Goal: Task Accomplishment & Management: Use online tool/utility

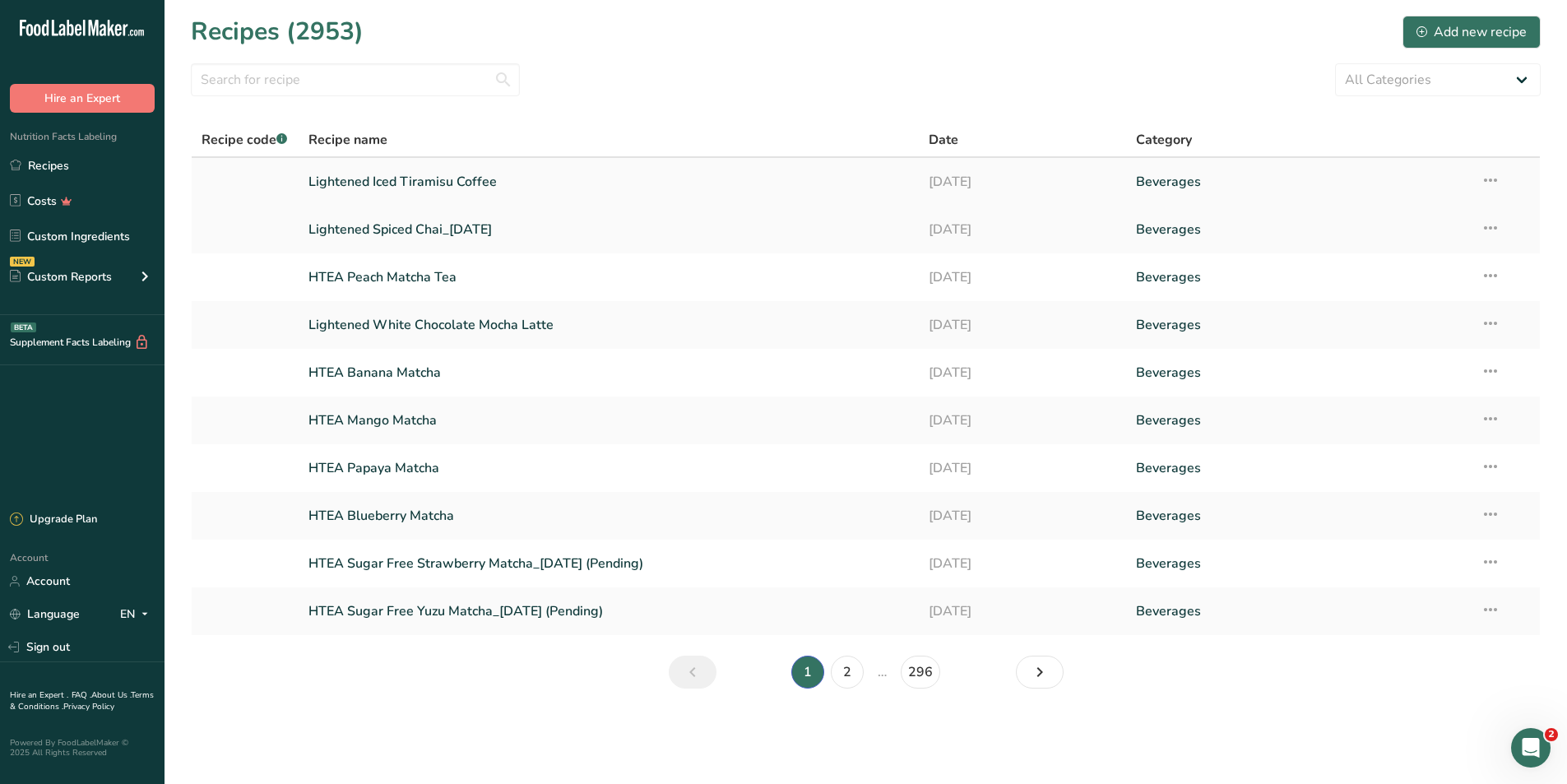
click at [430, 176] on link "Lightened Iced Tiramisu Coffee" at bounding box center [609, 181] width 601 height 35
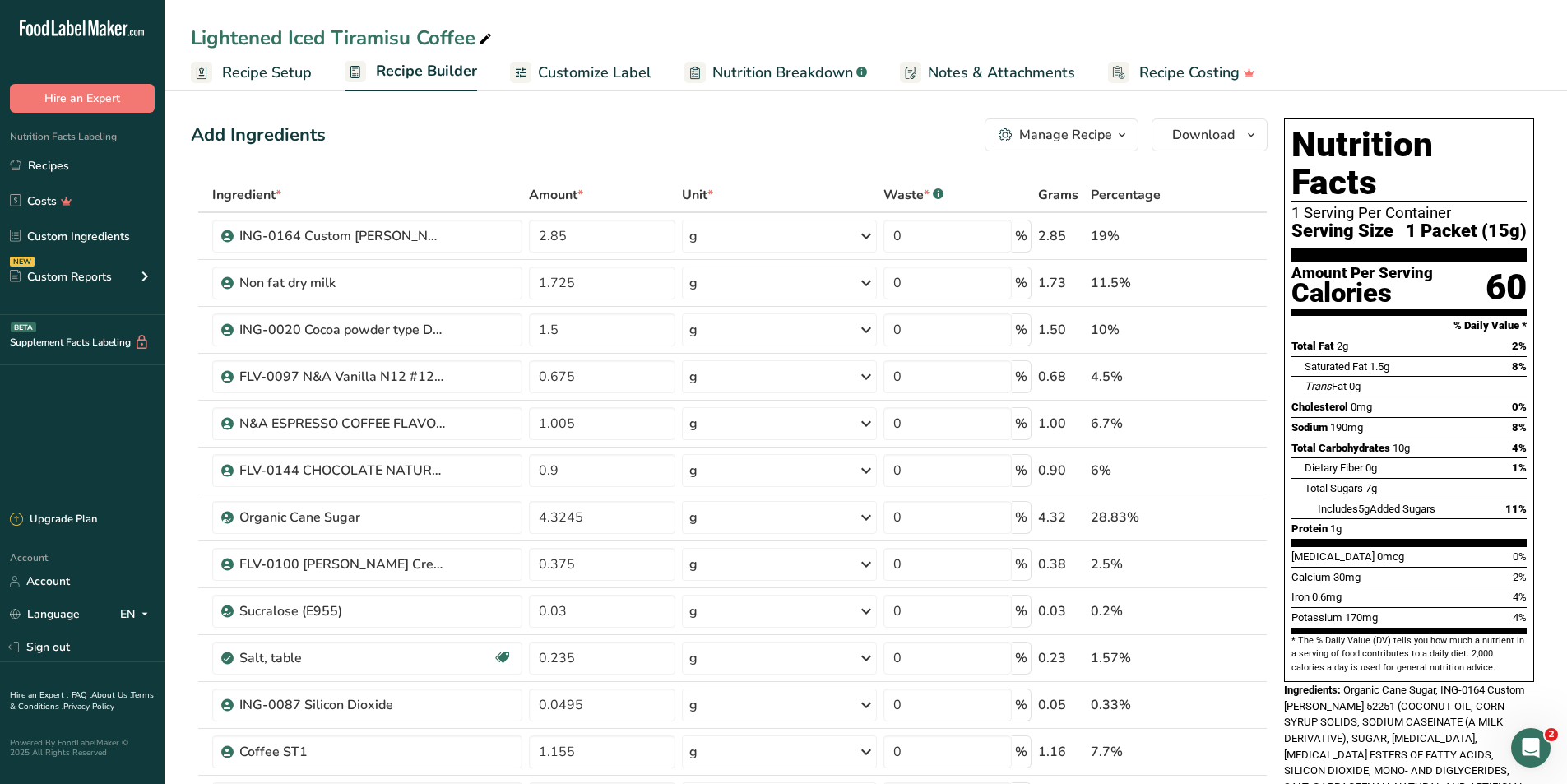
click at [745, 74] on span "Nutrition Breakdown" at bounding box center [783, 72] width 141 height 22
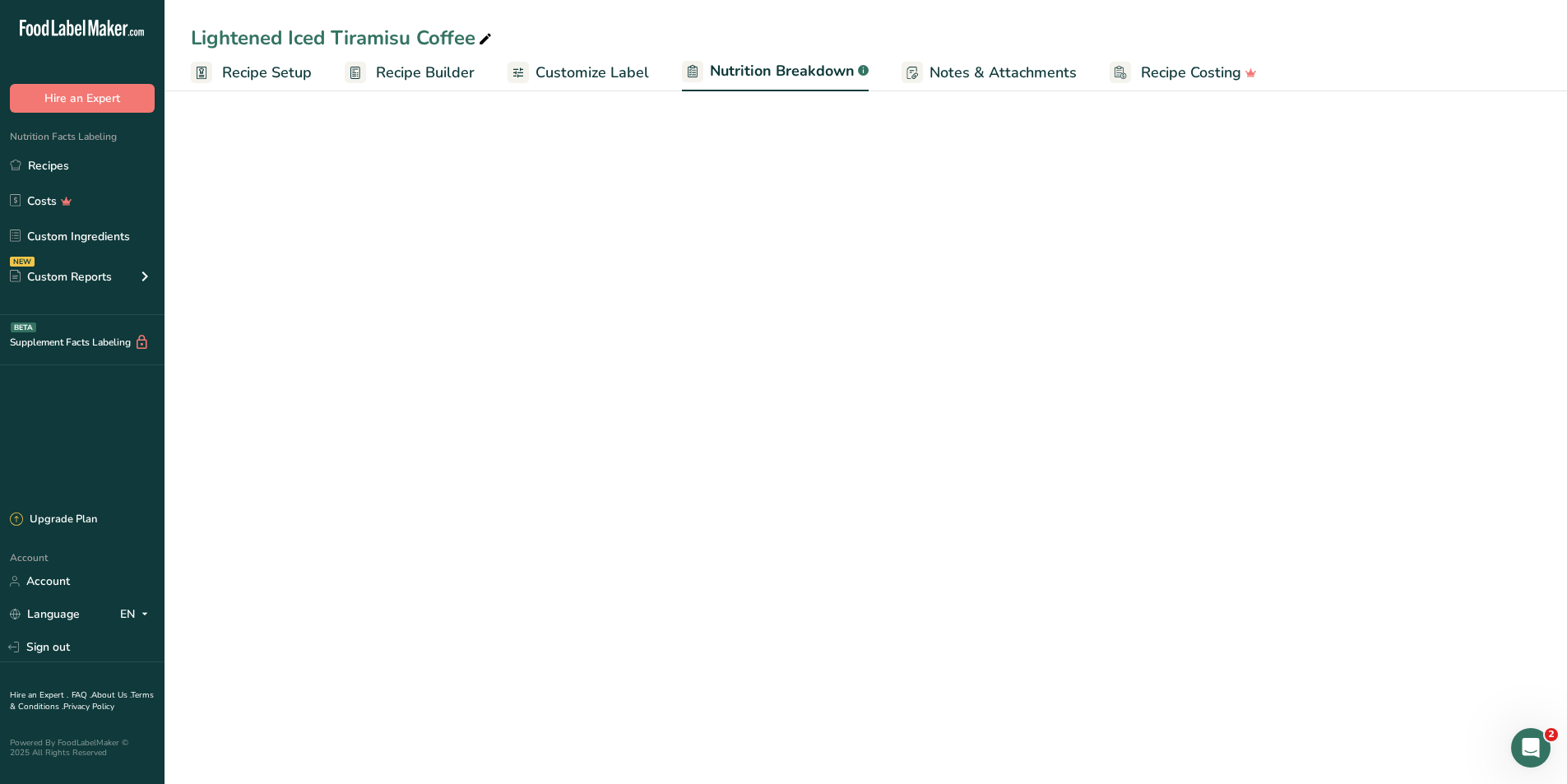
select select "Calories"
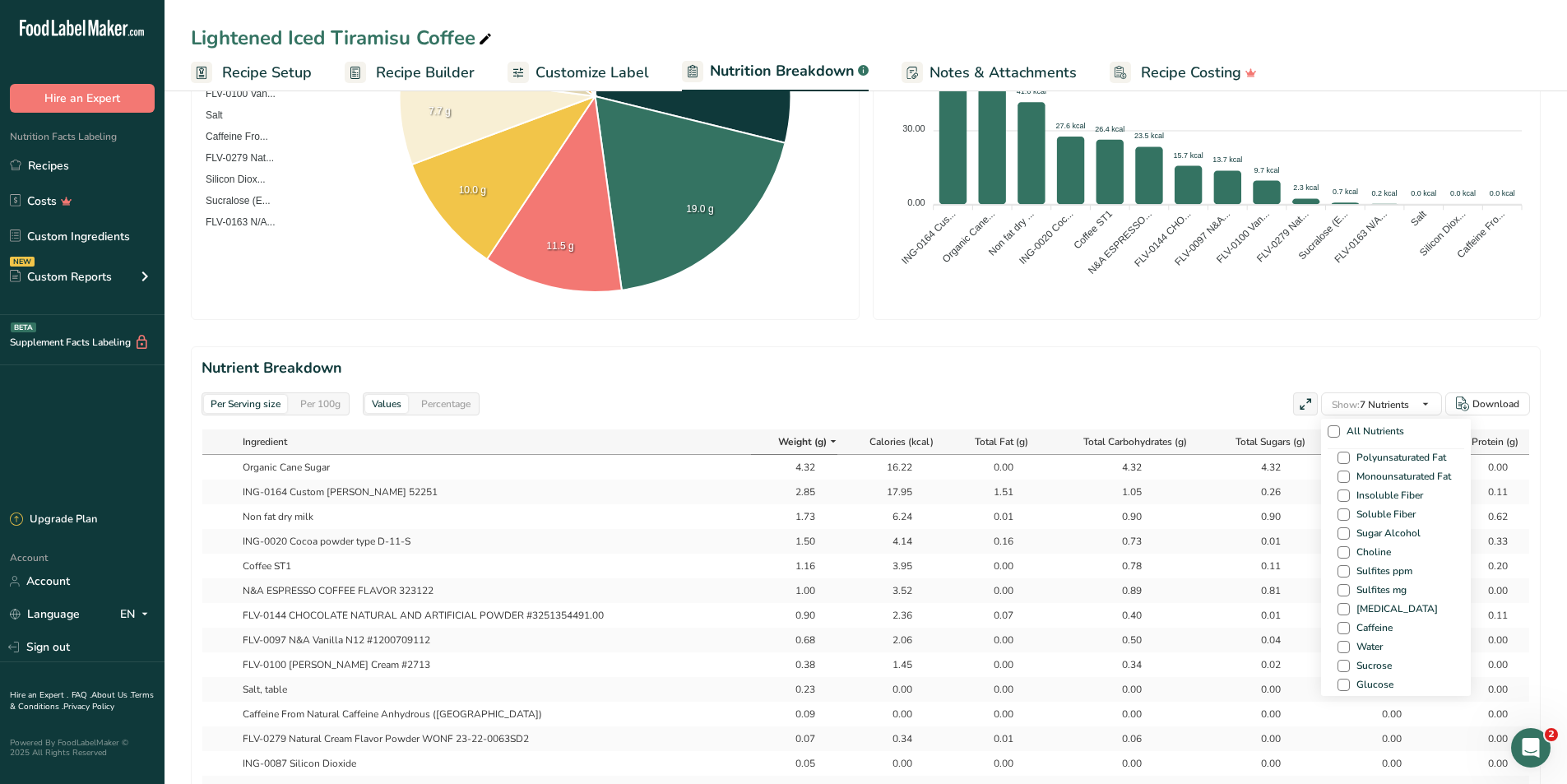
scroll to position [986, 0]
click at [1389, 609] on span "Caffeine" at bounding box center [1371, 604] width 43 height 13
click at [1349, 609] on input "Caffeine" at bounding box center [1343, 604] width 11 height 11
checkbox input "true"
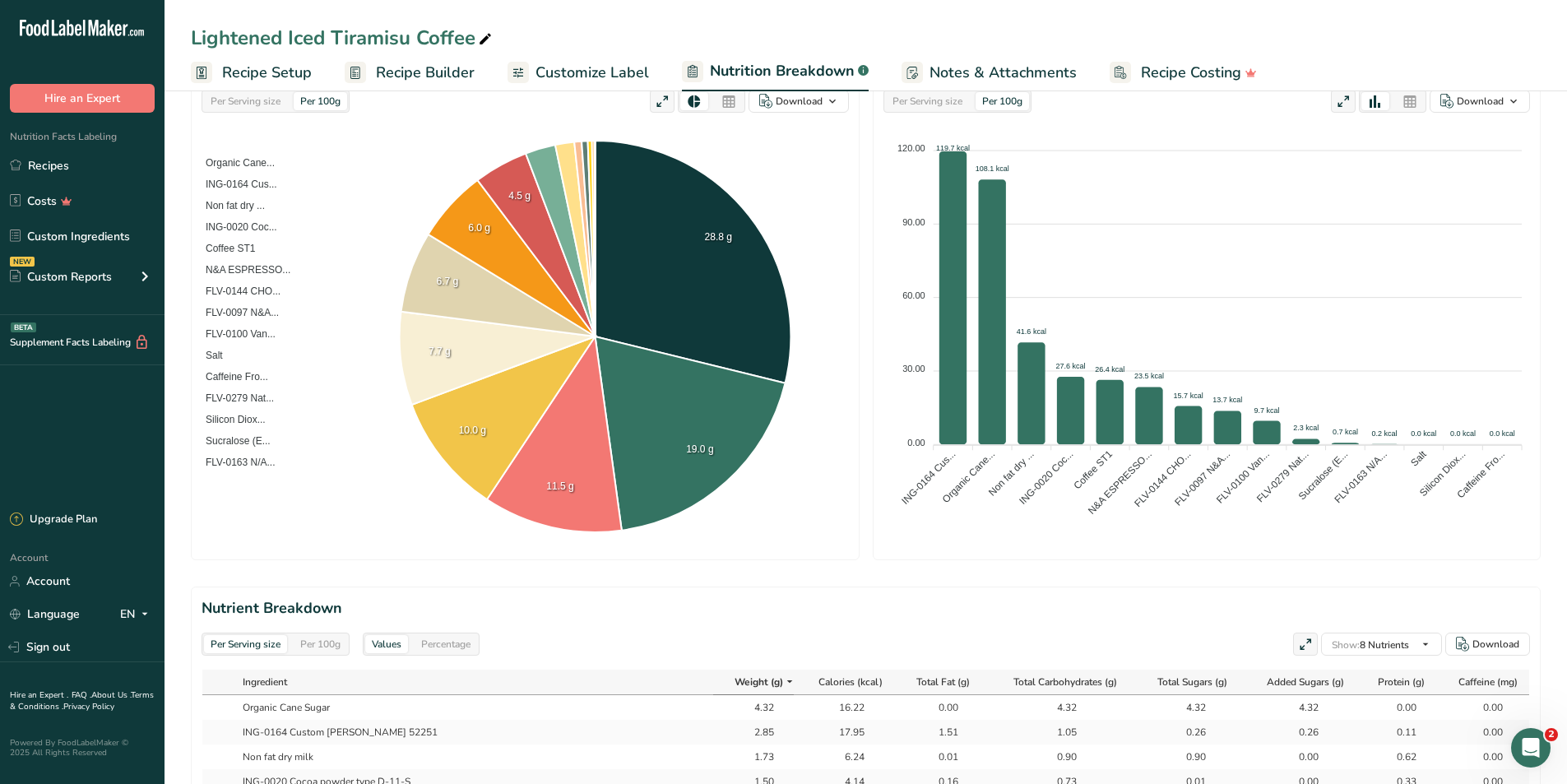
scroll to position [247, 0]
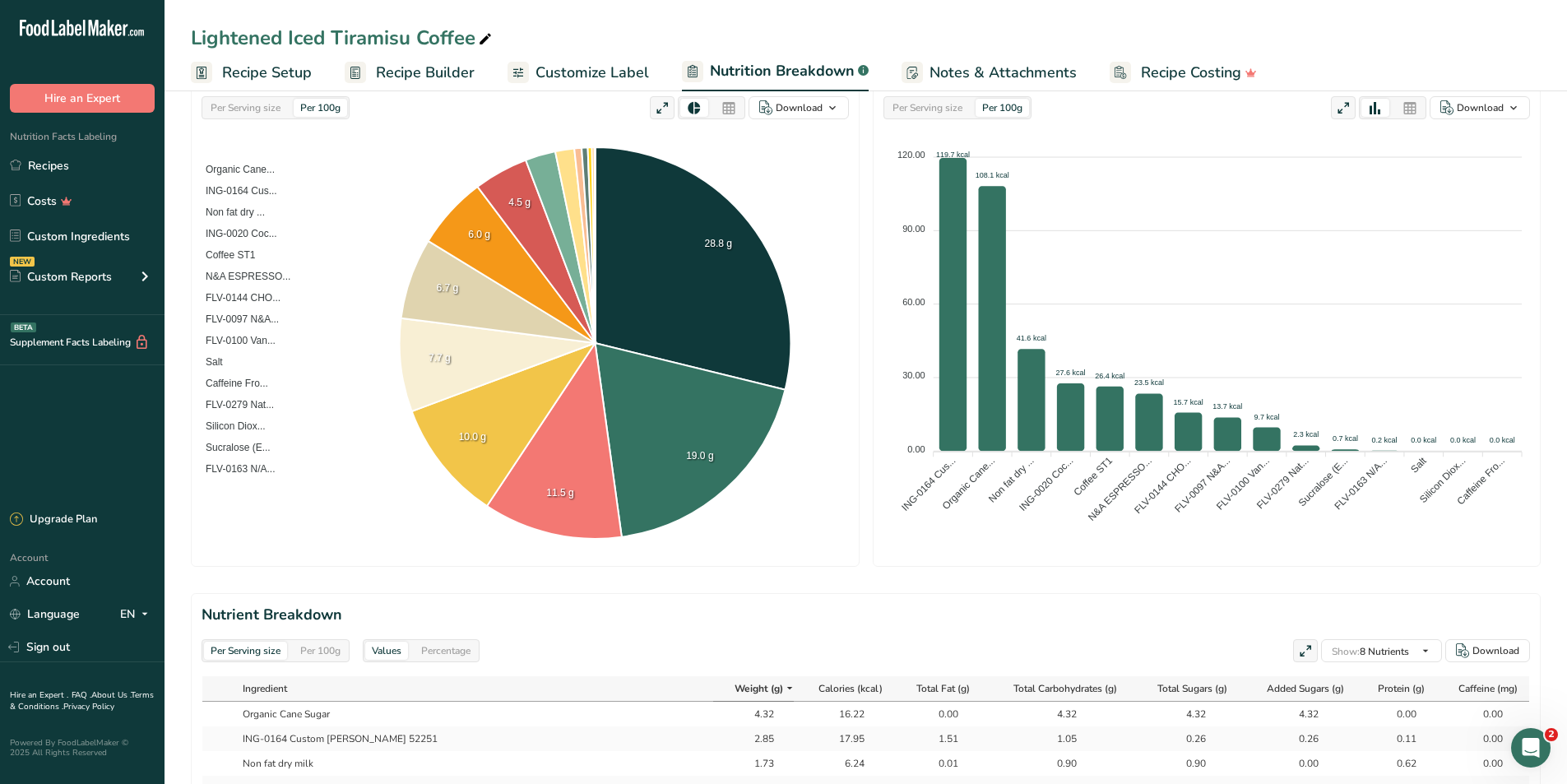
click at [405, 70] on span "Recipe Builder" at bounding box center [425, 72] width 99 height 22
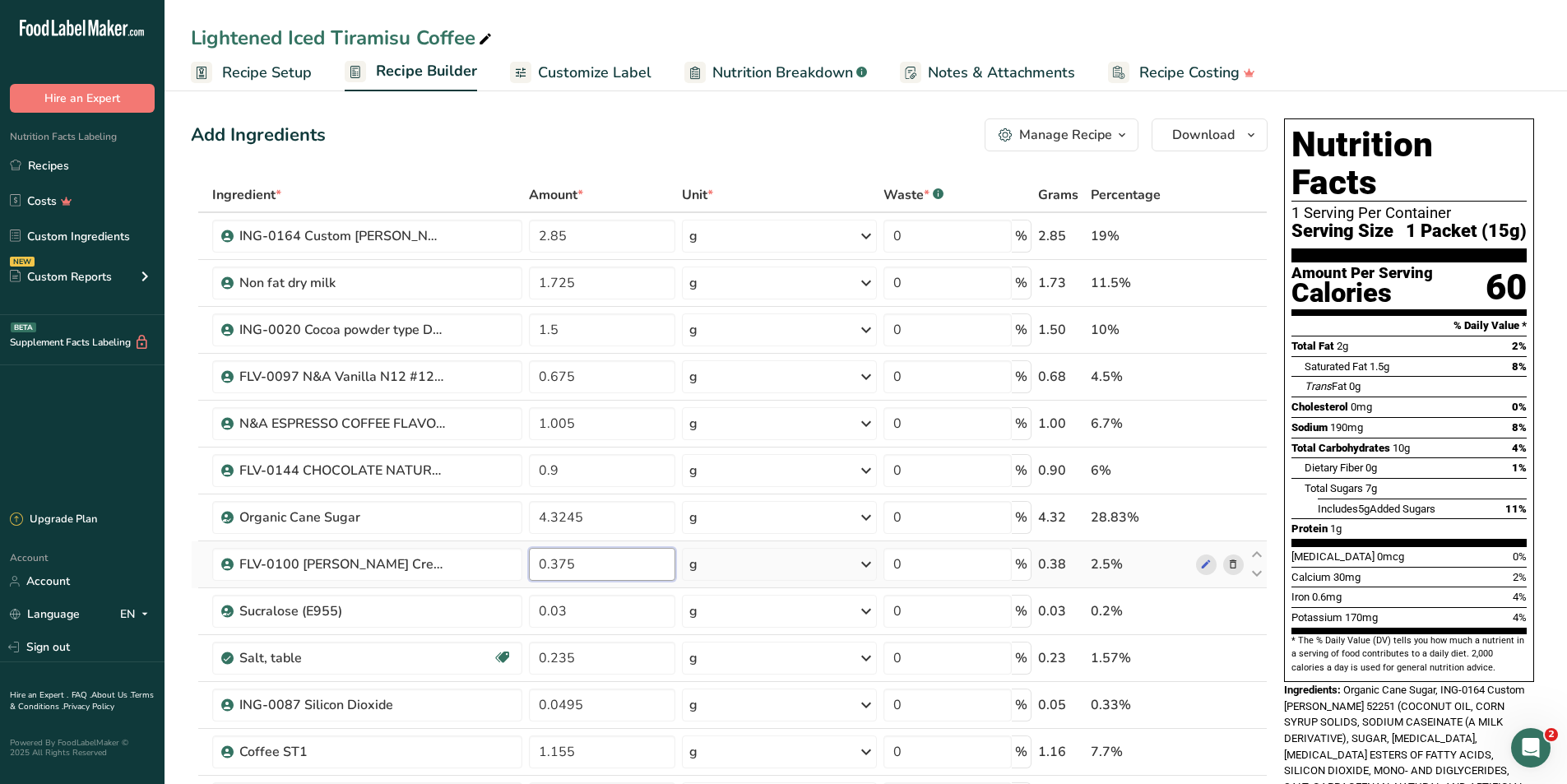
click at [627, 558] on input "0.375" at bounding box center [602, 564] width 148 height 33
click at [640, 502] on div "Ingredient * Amount * Unit * Waste * .a-a{fill:#347362;}.b-a{fill:#fff;} Grams …" at bounding box center [729, 621] width 1077 height 888
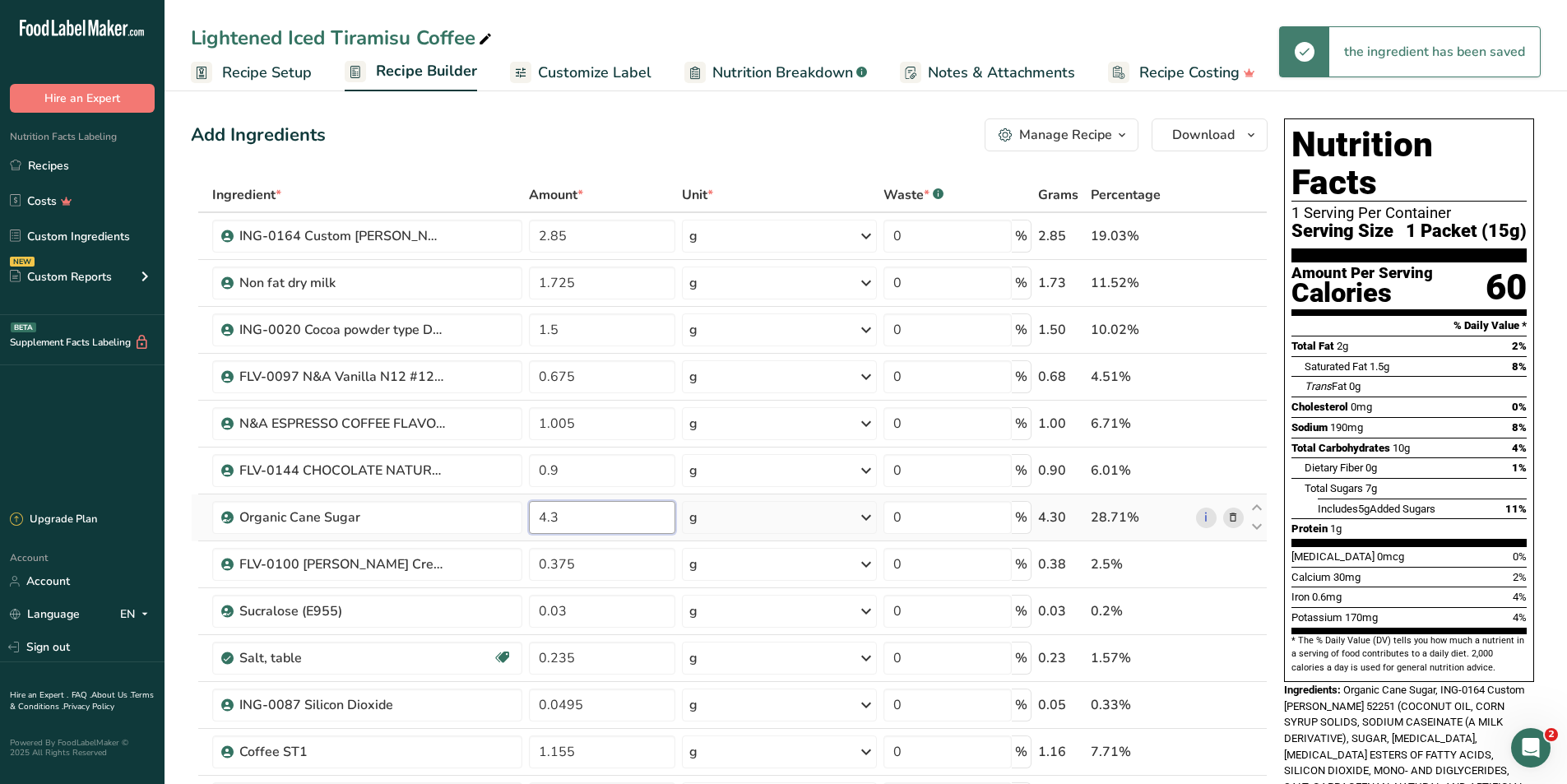
type input "4"
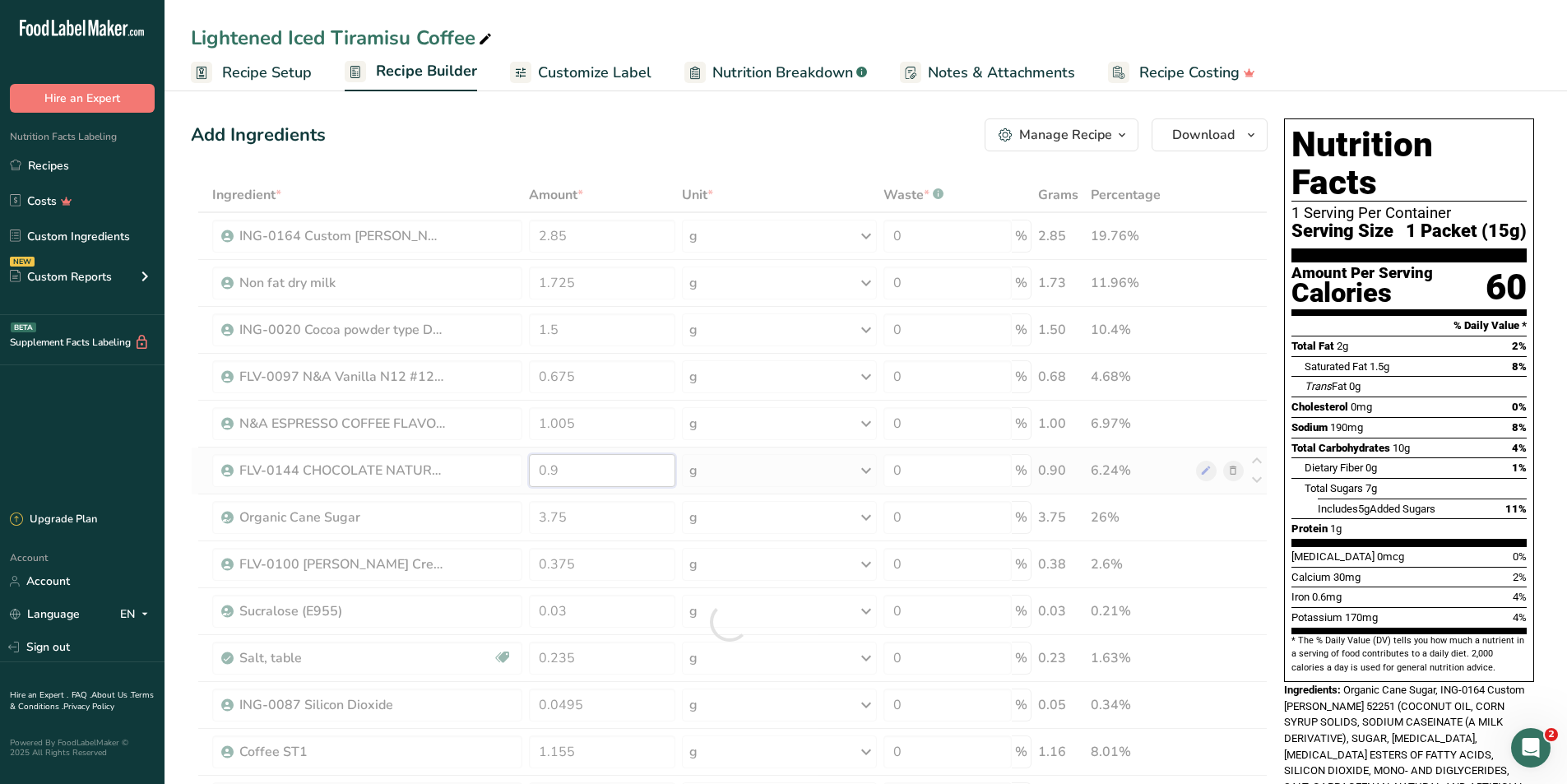
click at [676, 467] on div "Ingredient * Amount * Unit * Waste * .a-a{fill:#347362;}.b-a{fill:#fff;} Grams …" at bounding box center [729, 621] width 1077 height 888
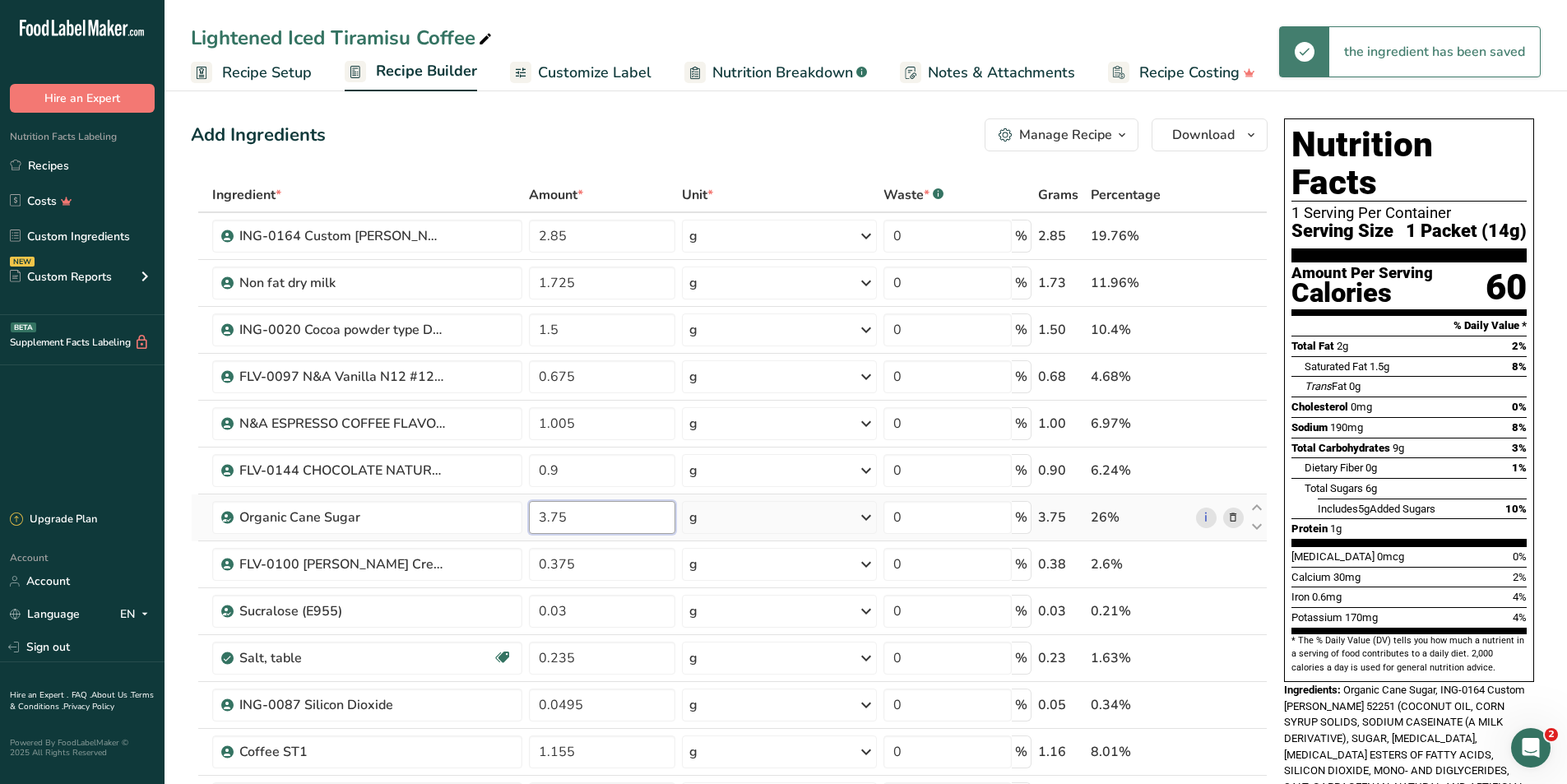
click at [639, 502] on div "Ingredient * Amount * Unit * Waste * .a-a{fill:#347362;}.b-a{fill:#fff;} Grams …" at bounding box center [729, 621] width 1077 height 888
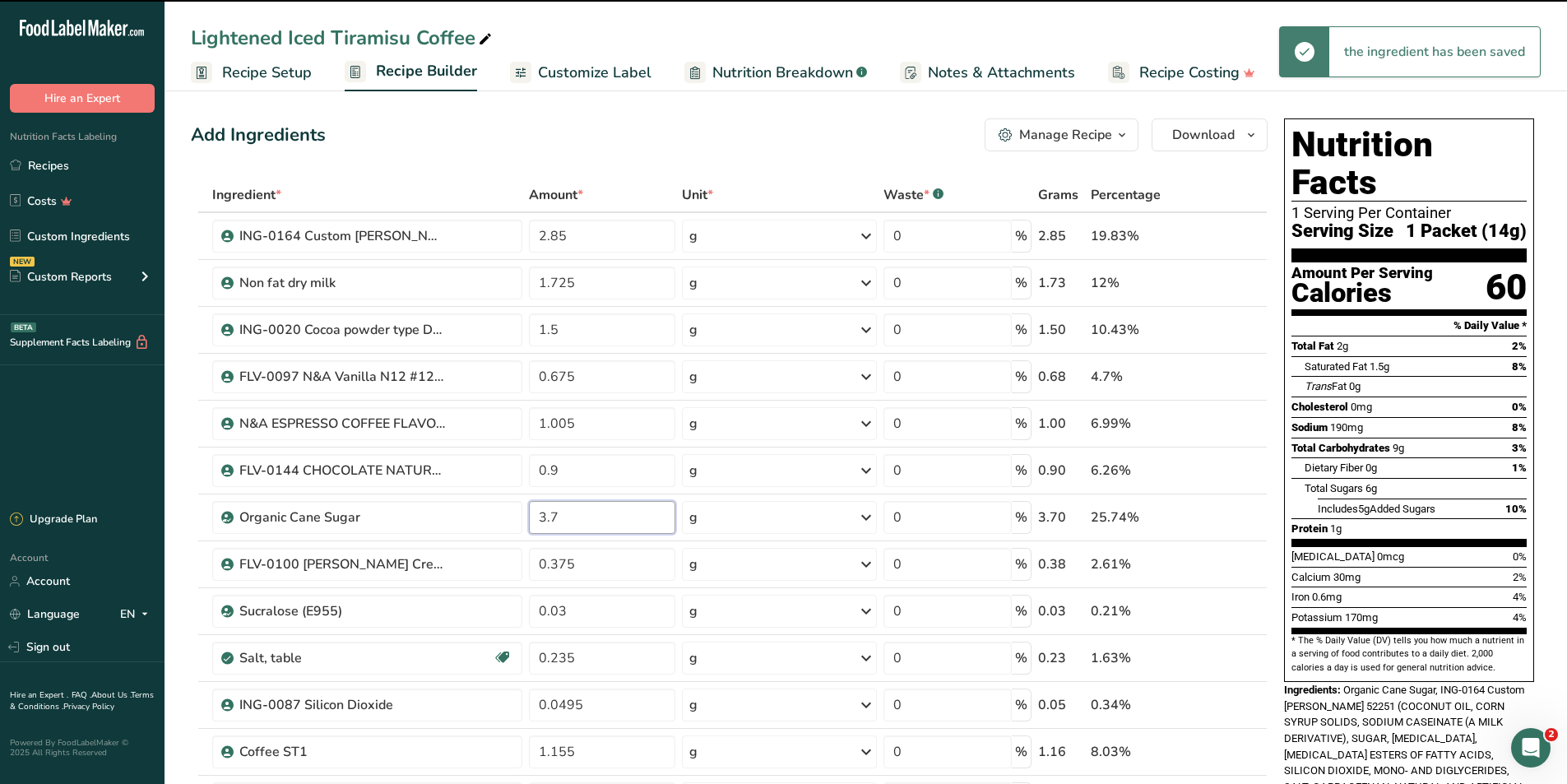
type input "3"
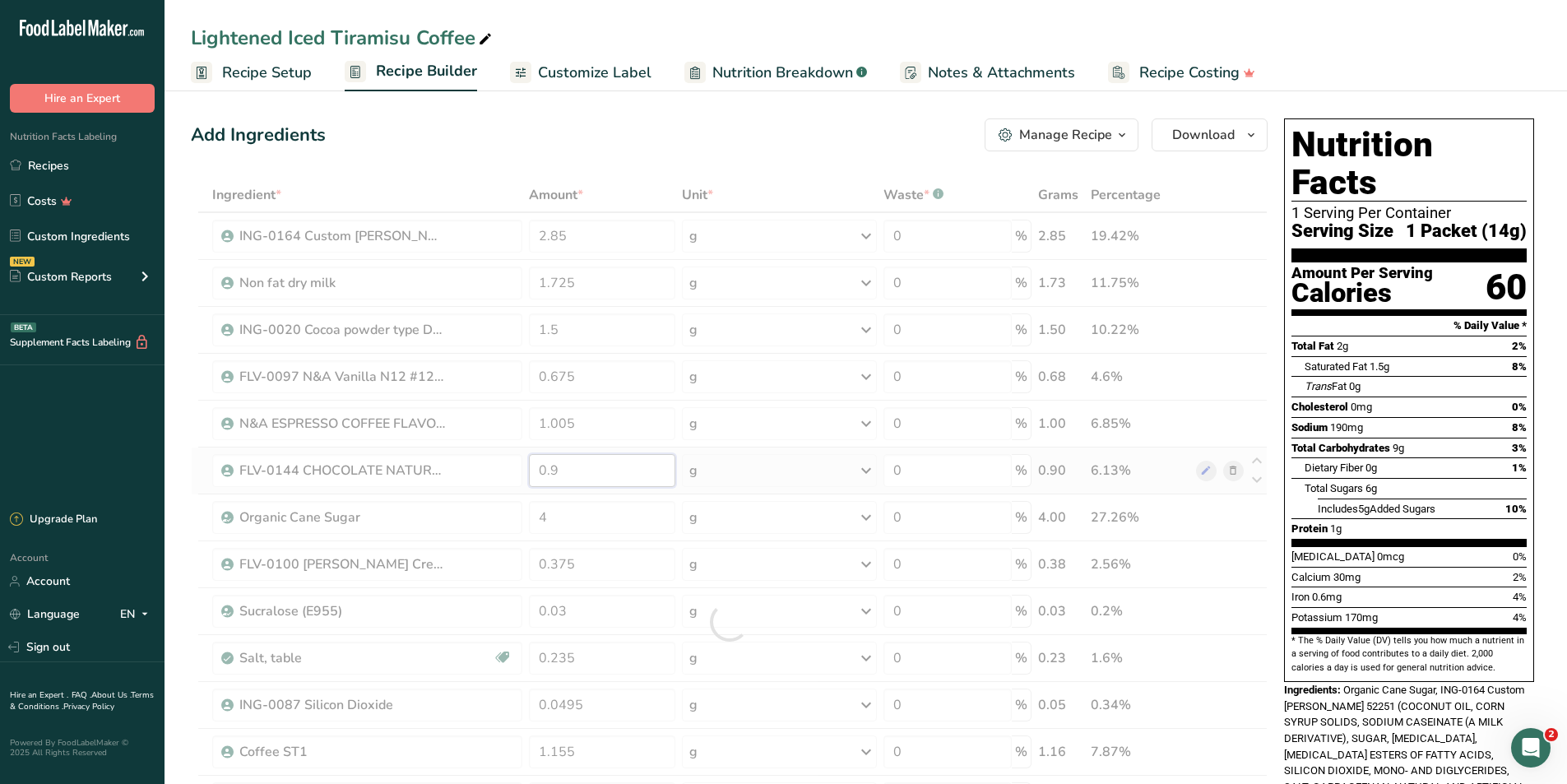
click at [647, 469] on div "Ingredient * Amount * Unit * Waste * .a-a{fill:#347362;}.b-a{fill:#fff;} Grams …" at bounding box center [729, 621] width 1077 height 888
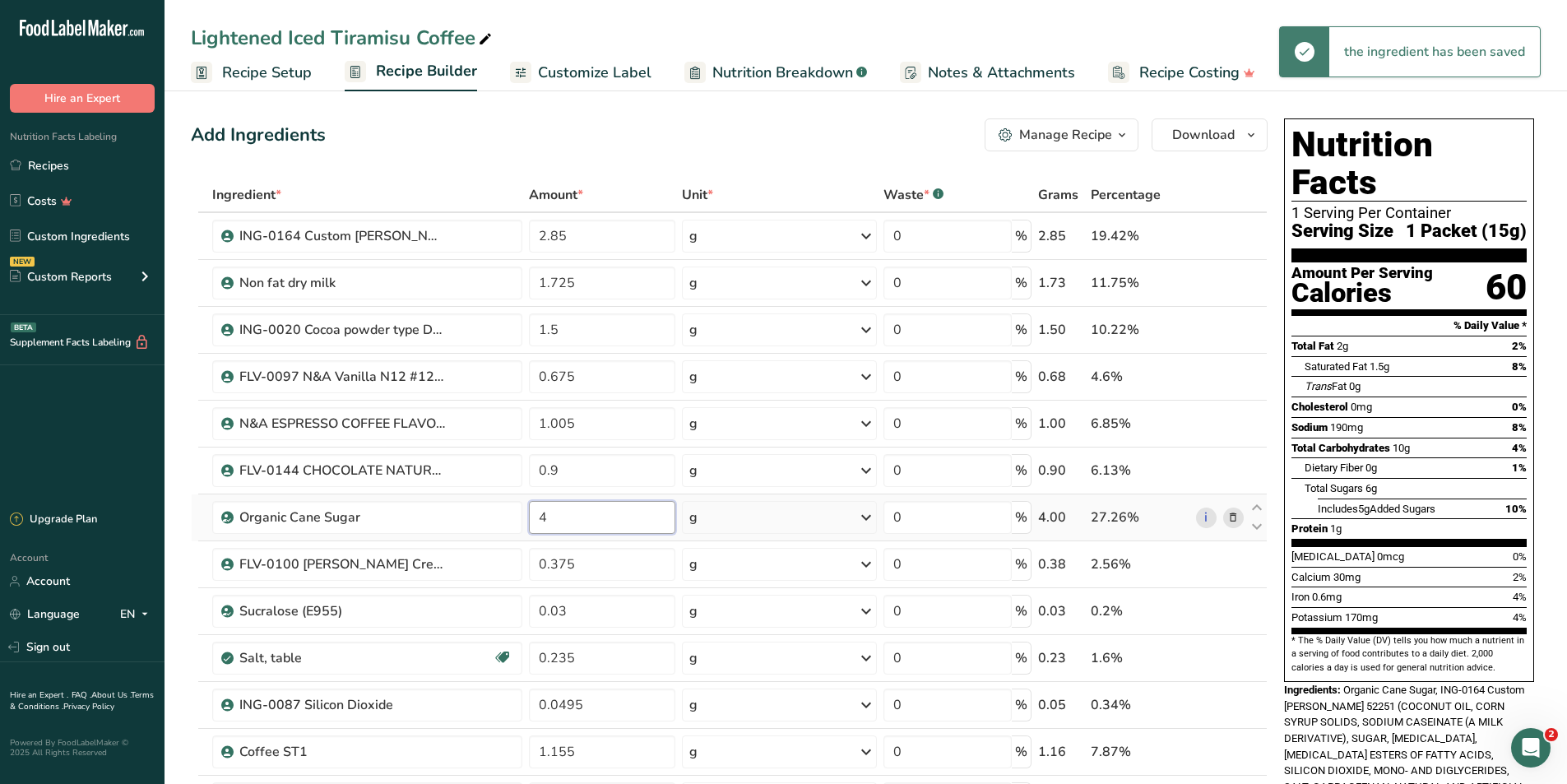
click at [654, 512] on div "Ingredient * Amount * Unit * Waste * .a-a{fill:#347362;}.b-a{fill:#fff;} Grams …" at bounding box center [729, 621] width 1077 height 888
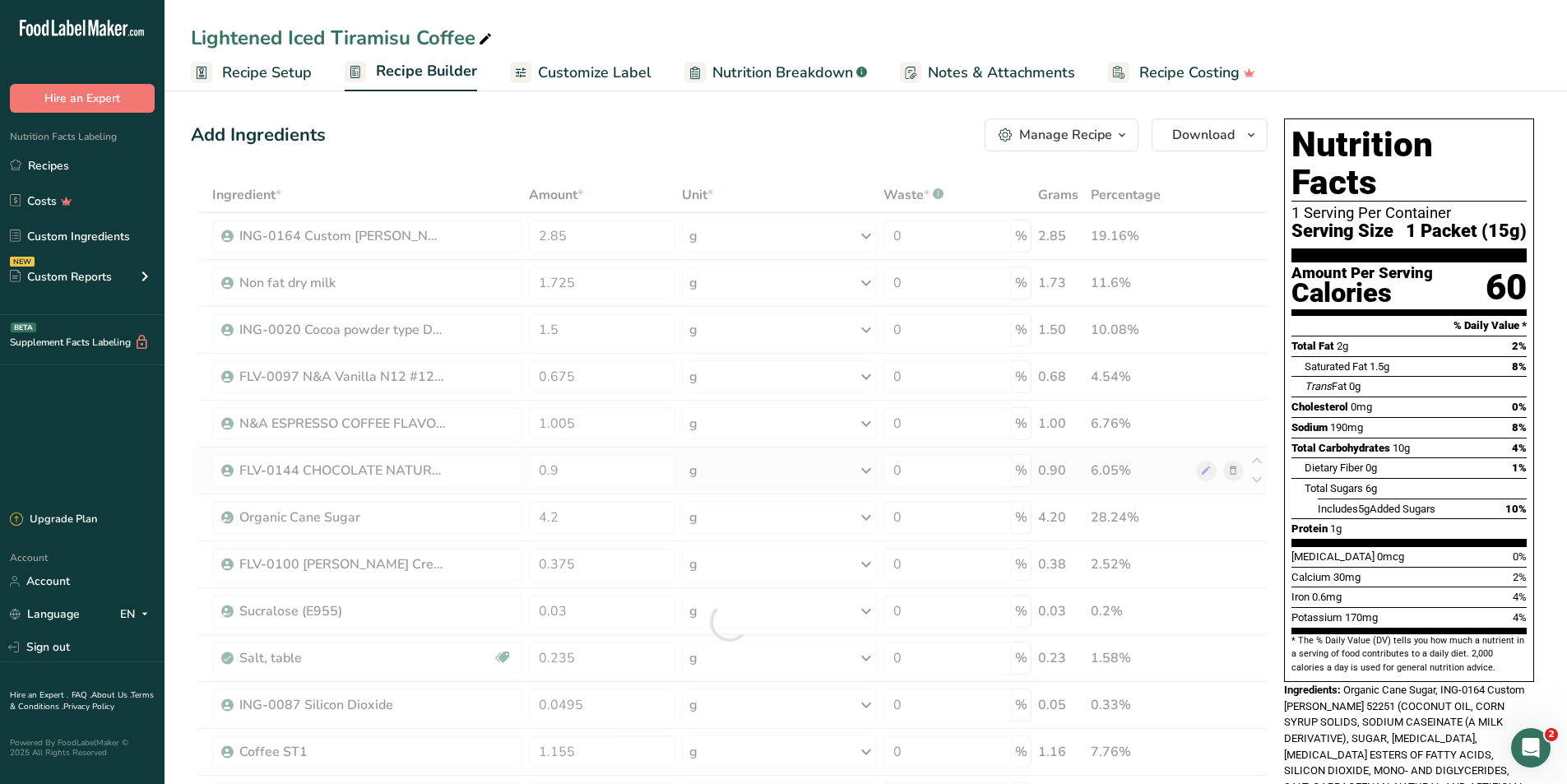
click at [636, 451] on div "Ingredient * Amount * Unit * Waste * .a-a{fill:#347362;}.b-a{fill:#fff;} Grams …" at bounding box center [729, 621] width 1077 height 888
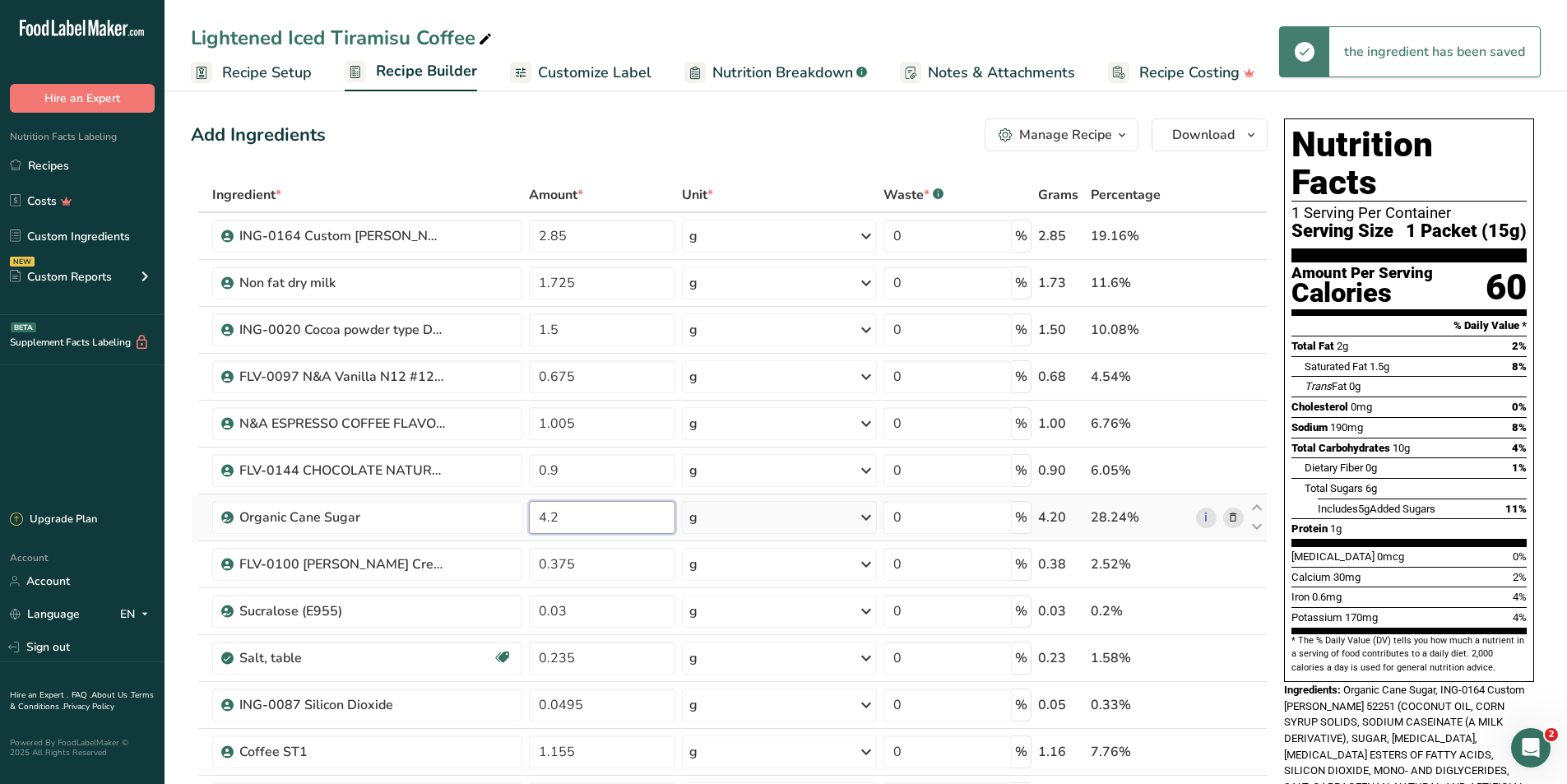
click at [611, 517] on input "4.2" at bounding box center [602, 517] width 148 height 33
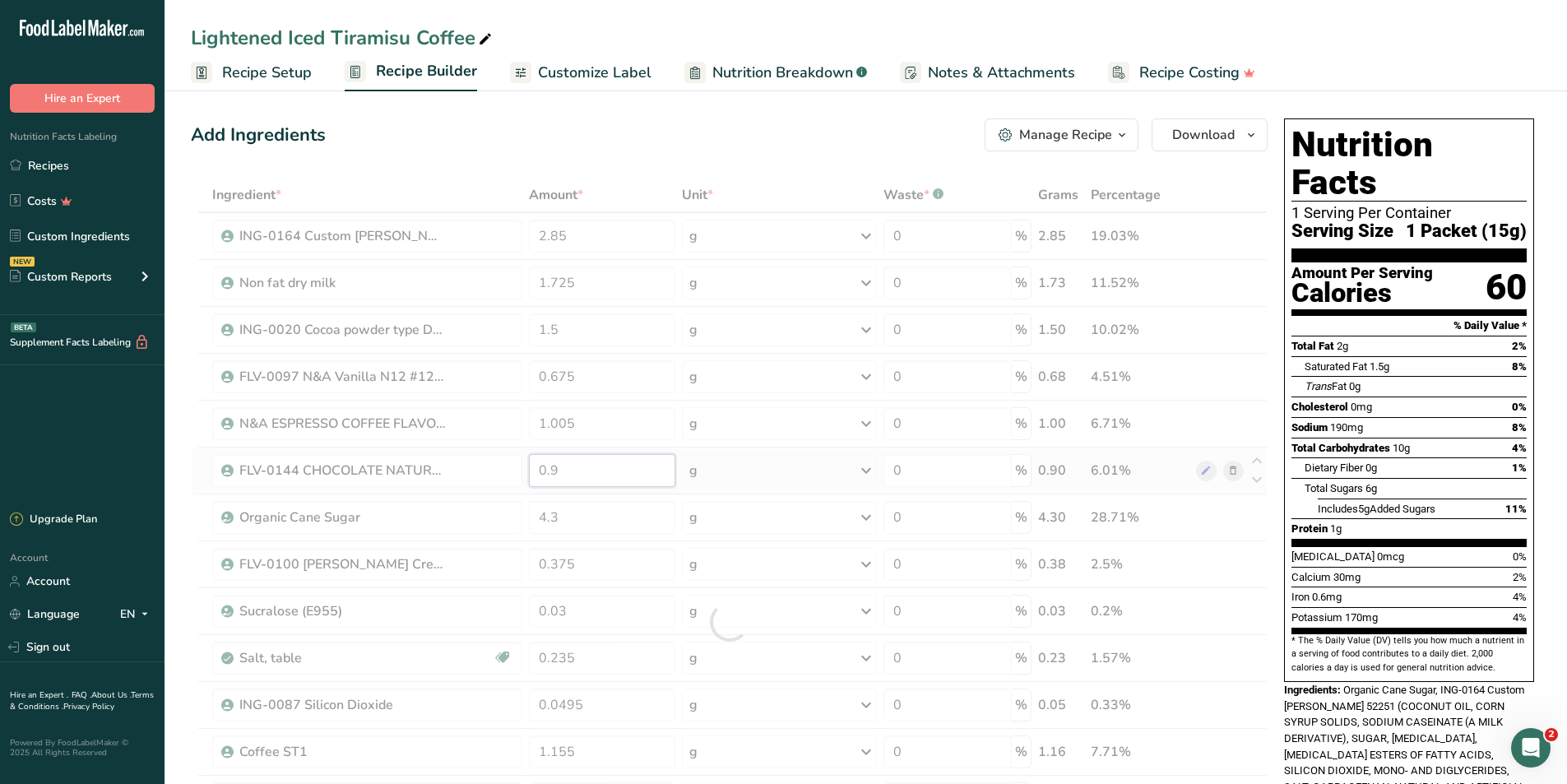
click at [658, 464] on div "Ingredient * Amount * Unit * Waste * .a-a{fill:#347362;}.b-a{fill:#fff;} Grams …" at bounding box center [729, 621] width 1077 height 888
click at [629, 511] on div "Ingredient * Amount * Unit * Waste * .a-a{fill:#347362;}.b-a{fill:#fff;} Grams …" at bounding box center [729, 621] width 1077 height 888
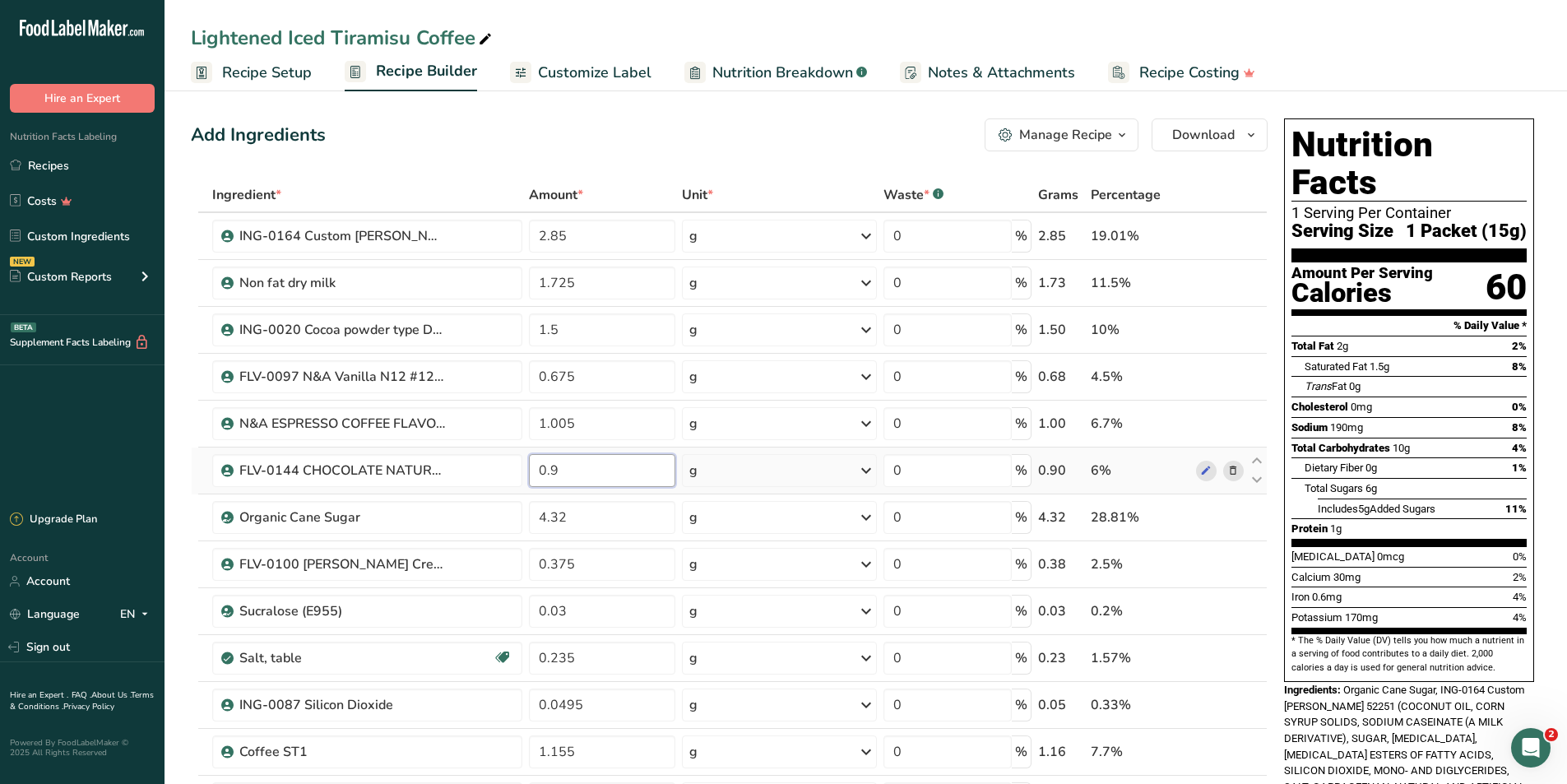
click at [634, 464] on div "Ingredient * Amount * Unit * Waste * .a-a{fill:#347362;}.b-a{fill:#fff;} Grams …" at bounding box center [729, 621] width 1077 height 888
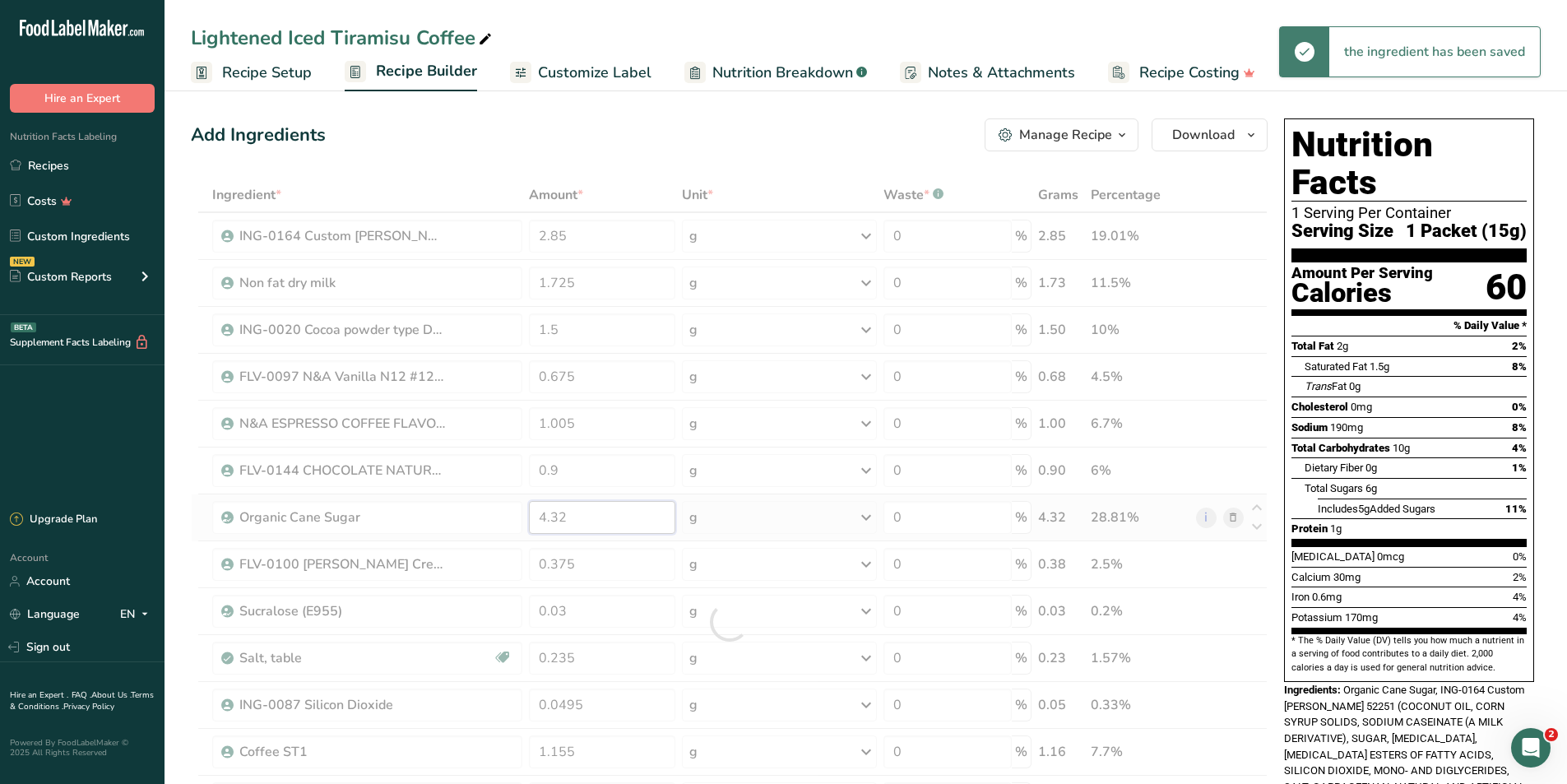
click at [633, 511] on div "Ingredient * Amount * Unit * Waste * .a-a{fill:#347362;}.b-a{fill:#fff;} Grams …" at bounding box center [729, 621] width 1077 height 888
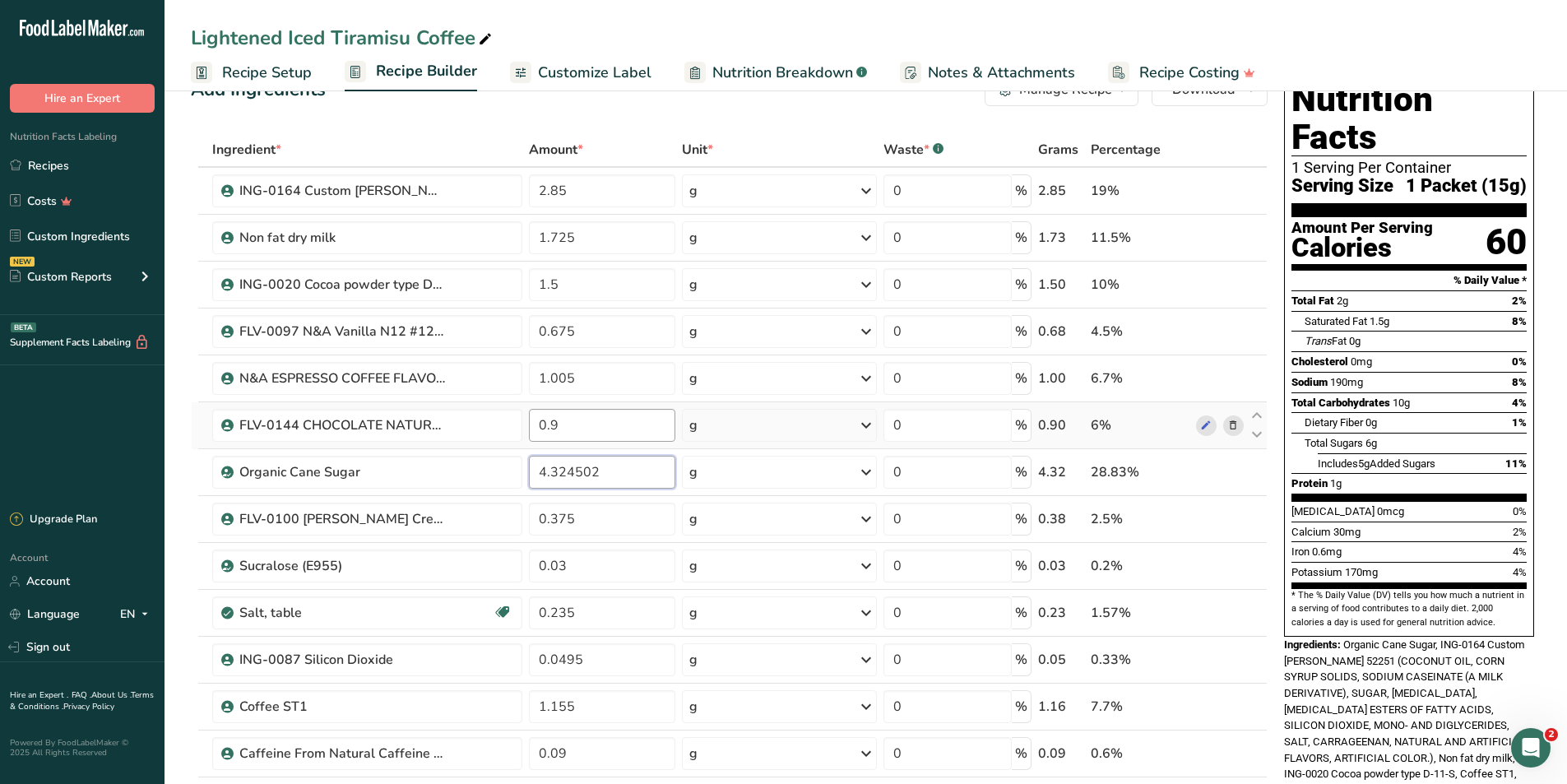
scroll to position [83, 0]
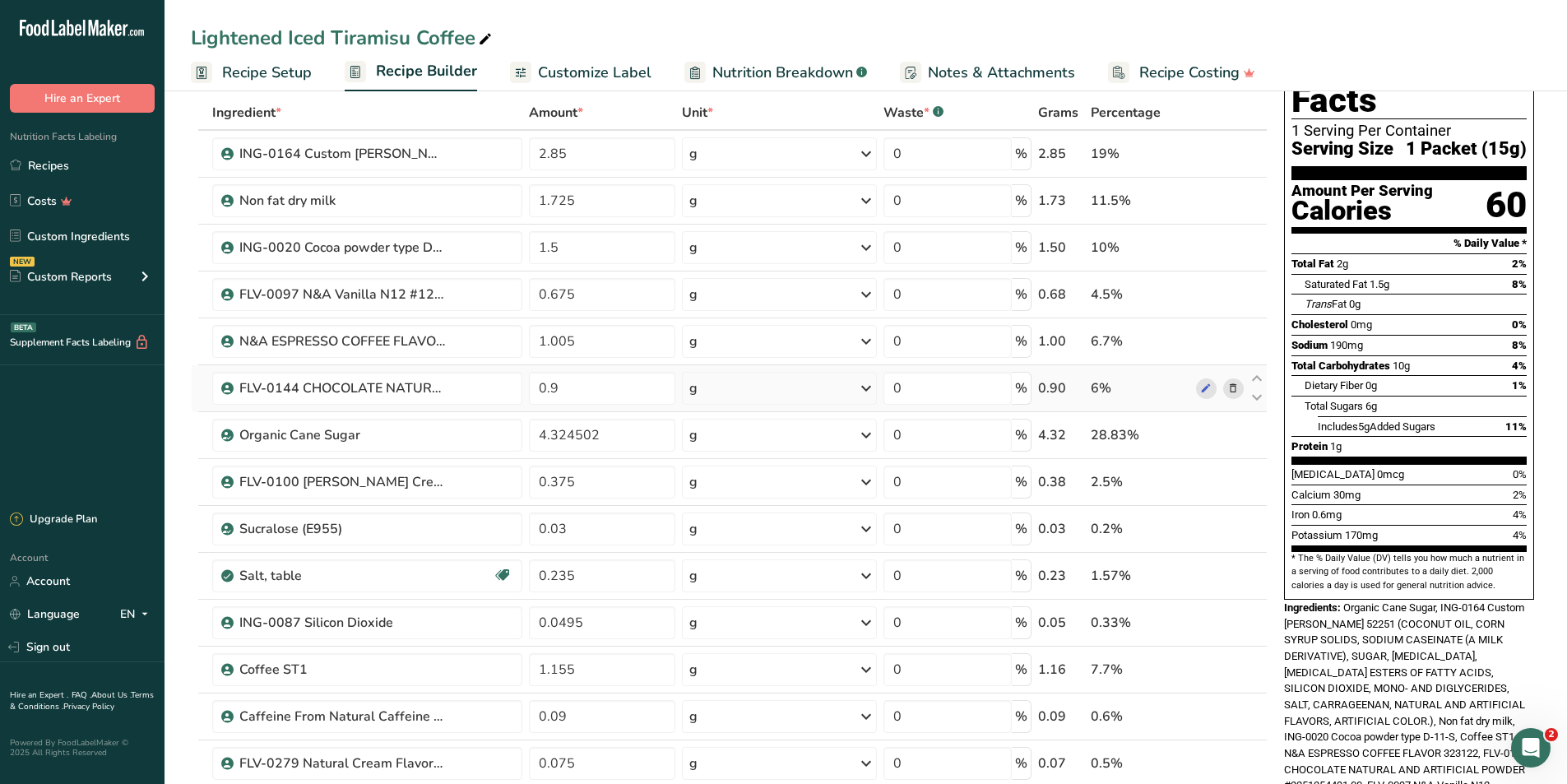
click at [642, 369] on div "Ingredient * Amount * Unit * Waste * .a-a{fill:#347362;}.b-a{fill:#fff;} Grams …" at bounding box center [729, 539] width 1077 height 888
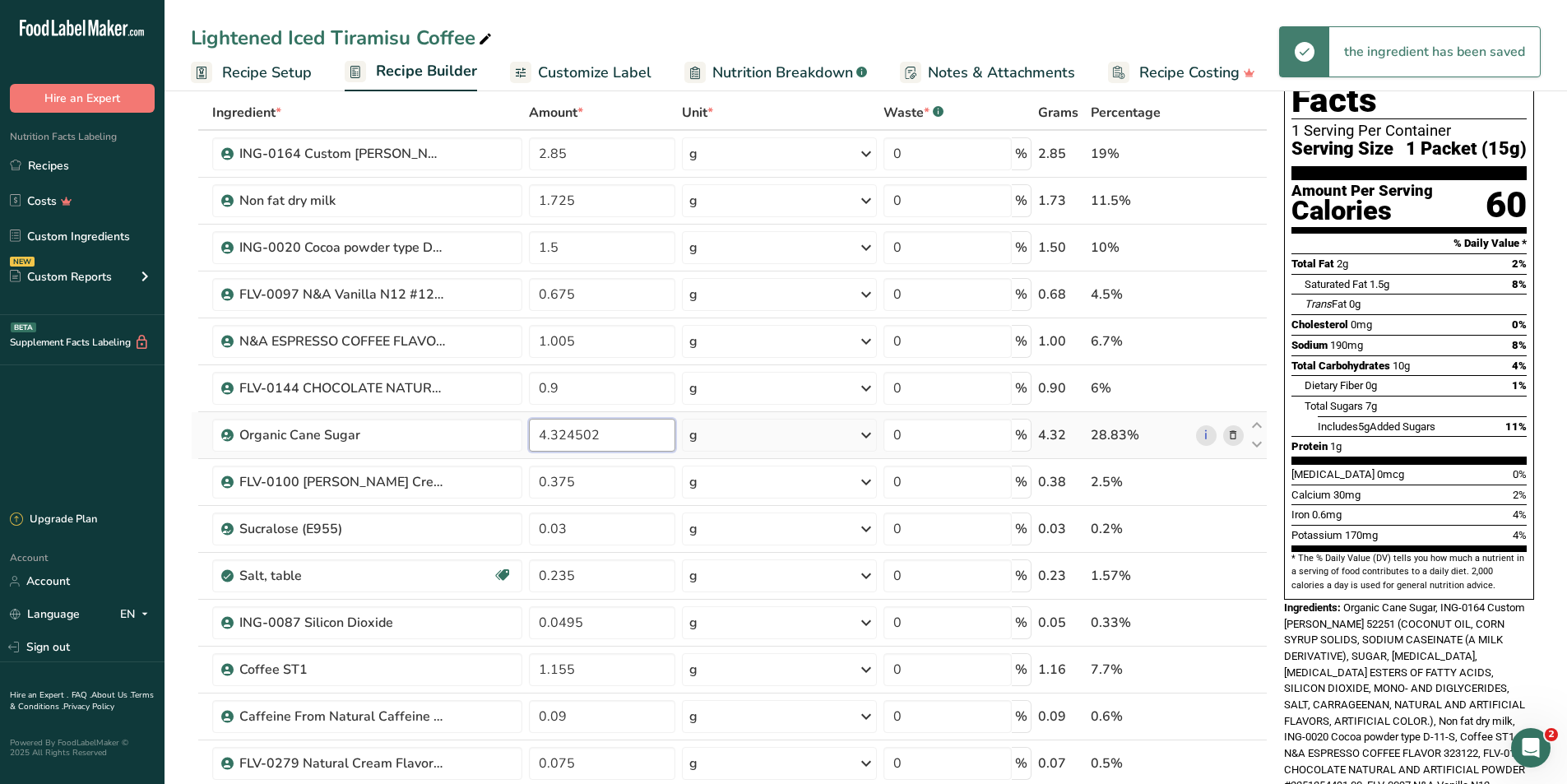
click at [638, 444] on input "4.324502" at bounding box center [602, 434] width 148 height 33
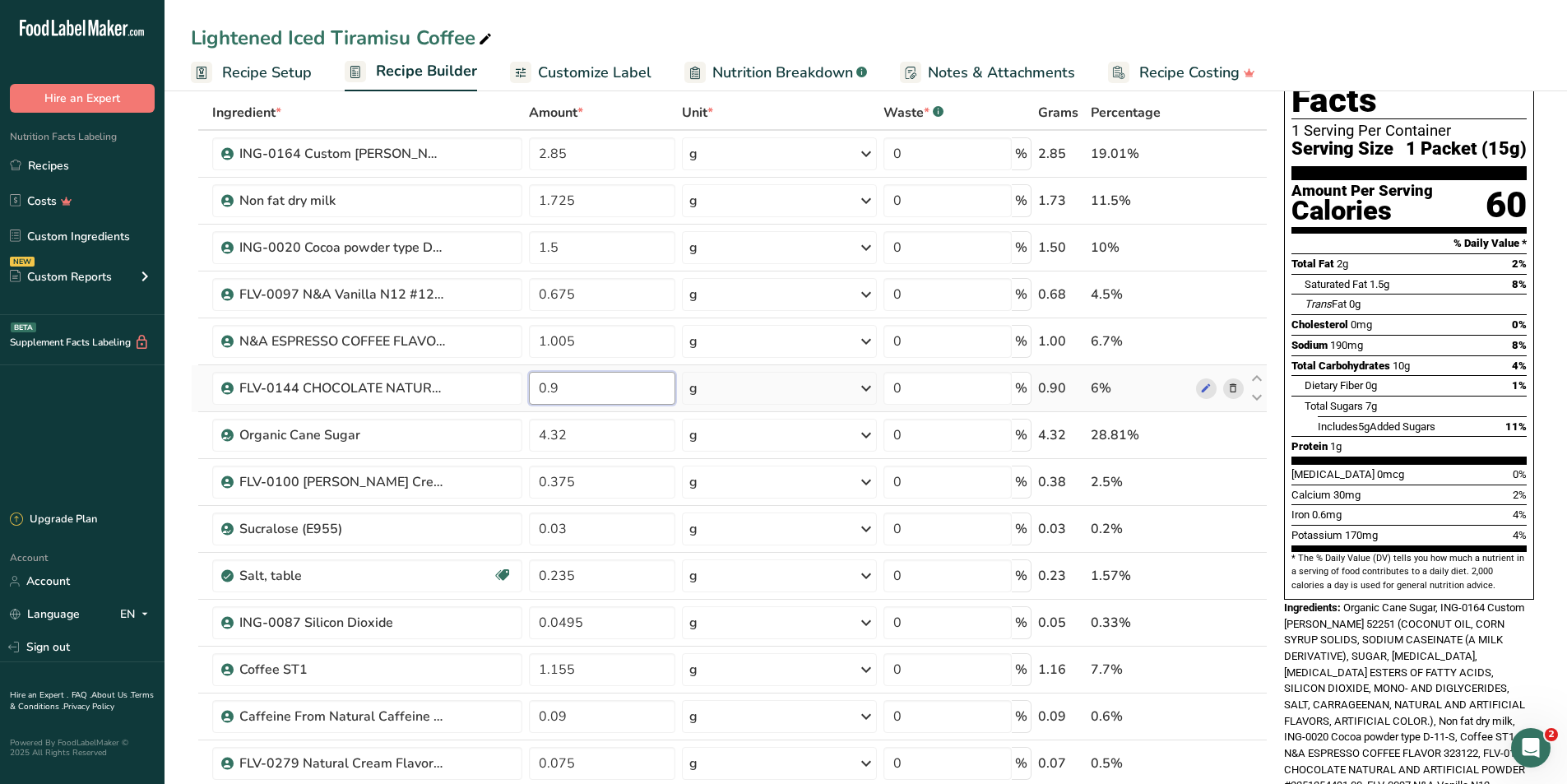
click at [579, 395] on div "Ingredient * Amount * Unit * Waste * .a-a{fill:#347362;}.b-a{fill:#fff;} Grams …" at bounding box center [729, 539] width 1077 height 888
click at [647, 448] on div "Ingredient * Amount * Unit * Waste * .a-a{fill:#347362;}.b-a{fill:#fff;} Grams …" at bounding box center [729, 539] width 1077 height 888
click at [189, 415] on section "Add Ingredients Manage Recipe Delete Recipe Duplicate Recipe Scale Recipe Save …" at bounding box center [865, 797] width 1403 height 1588
type input "4.32"
click at [189, 415] on section "Add Ingredients Manage Recipe Delete Recipe Duplicate Recipe Scale Recipe Save …" at bounding box center [865, 797] width 1403 height 1588
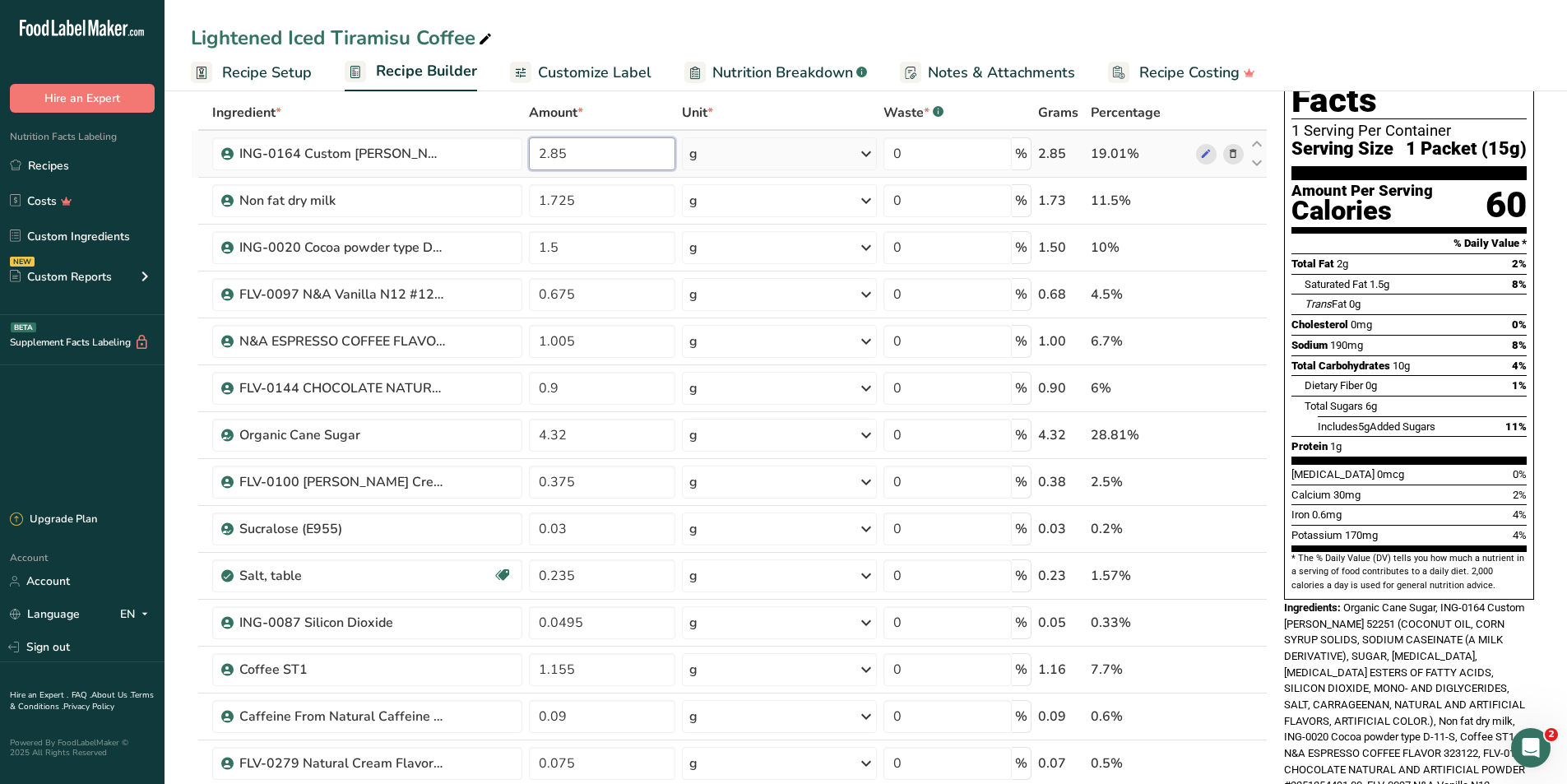
click at [625, 150] on input "2.85" at bounding box center [602, 153] width 148 height 33
type input "2.8545"
click at [630, 178] on div "Ingredient * Amount * Unit * Waste * .a-a{fill:#347362;}.b-a{fill:#fff;} Grams …" at bounding box center [729, 539] width 1077 height 888
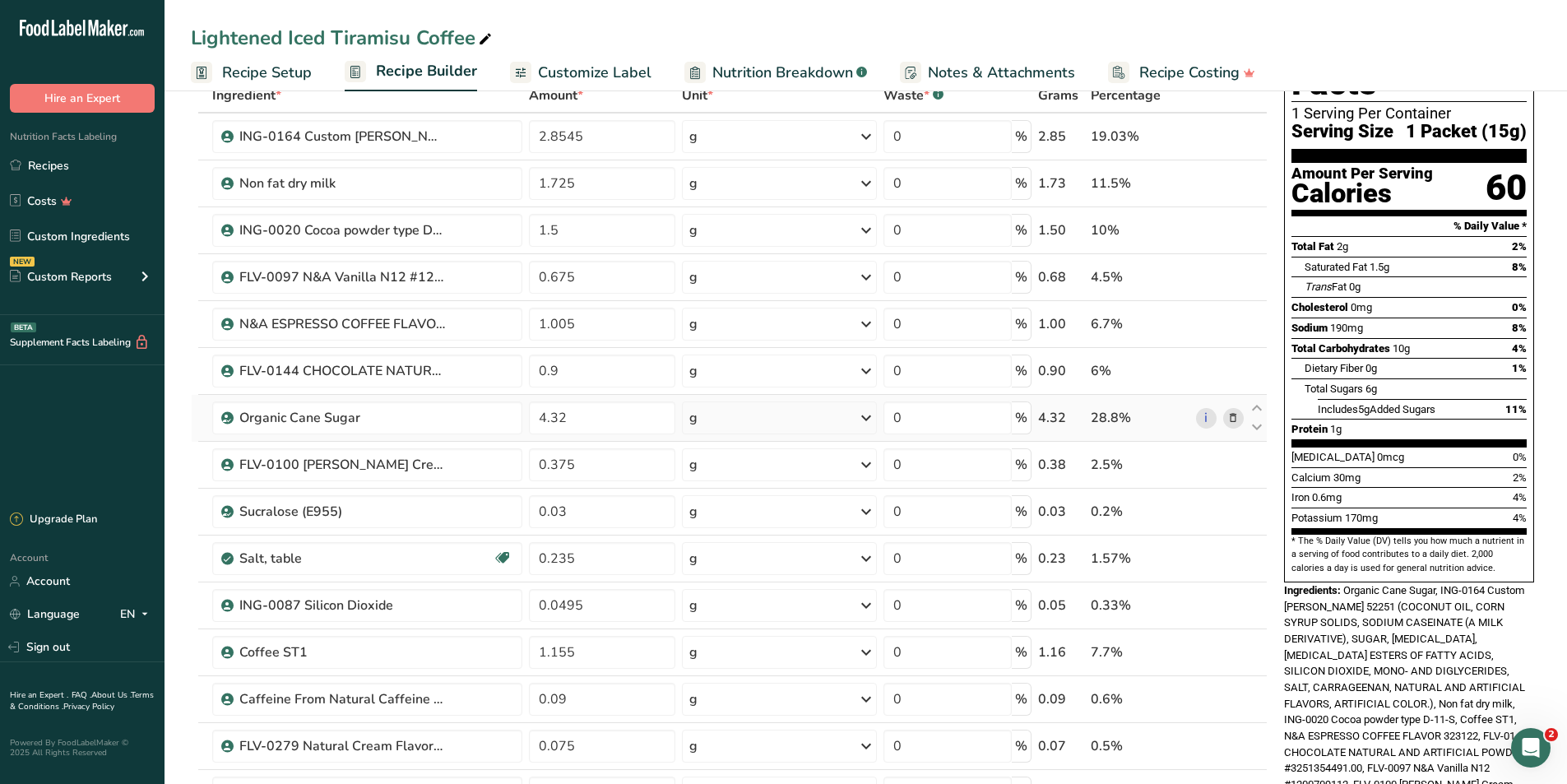
scroll to position [0, 0]
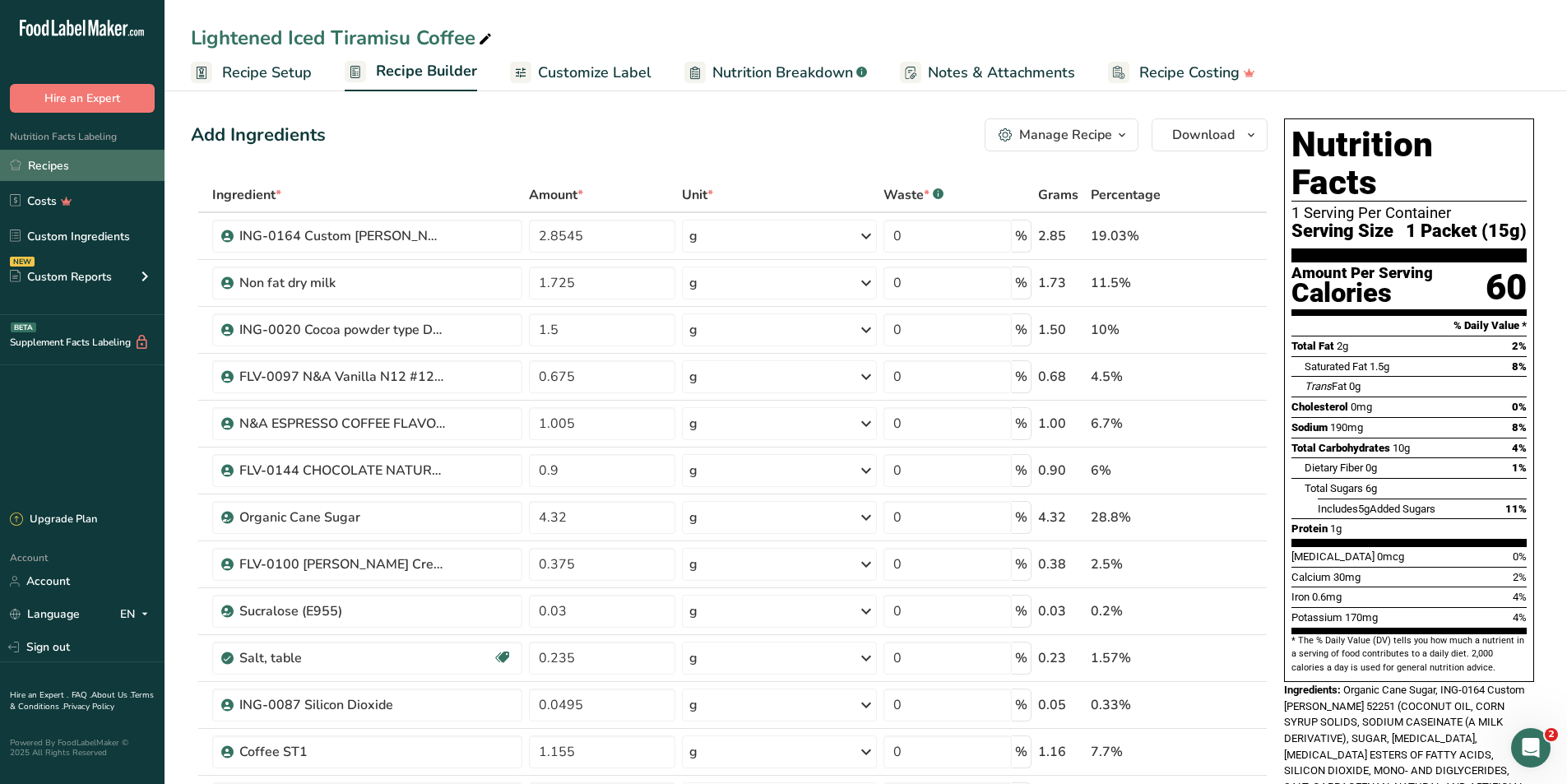
click at [50, 159] on link "Recipes" at bounding box center [82, 165] width 164 height 31
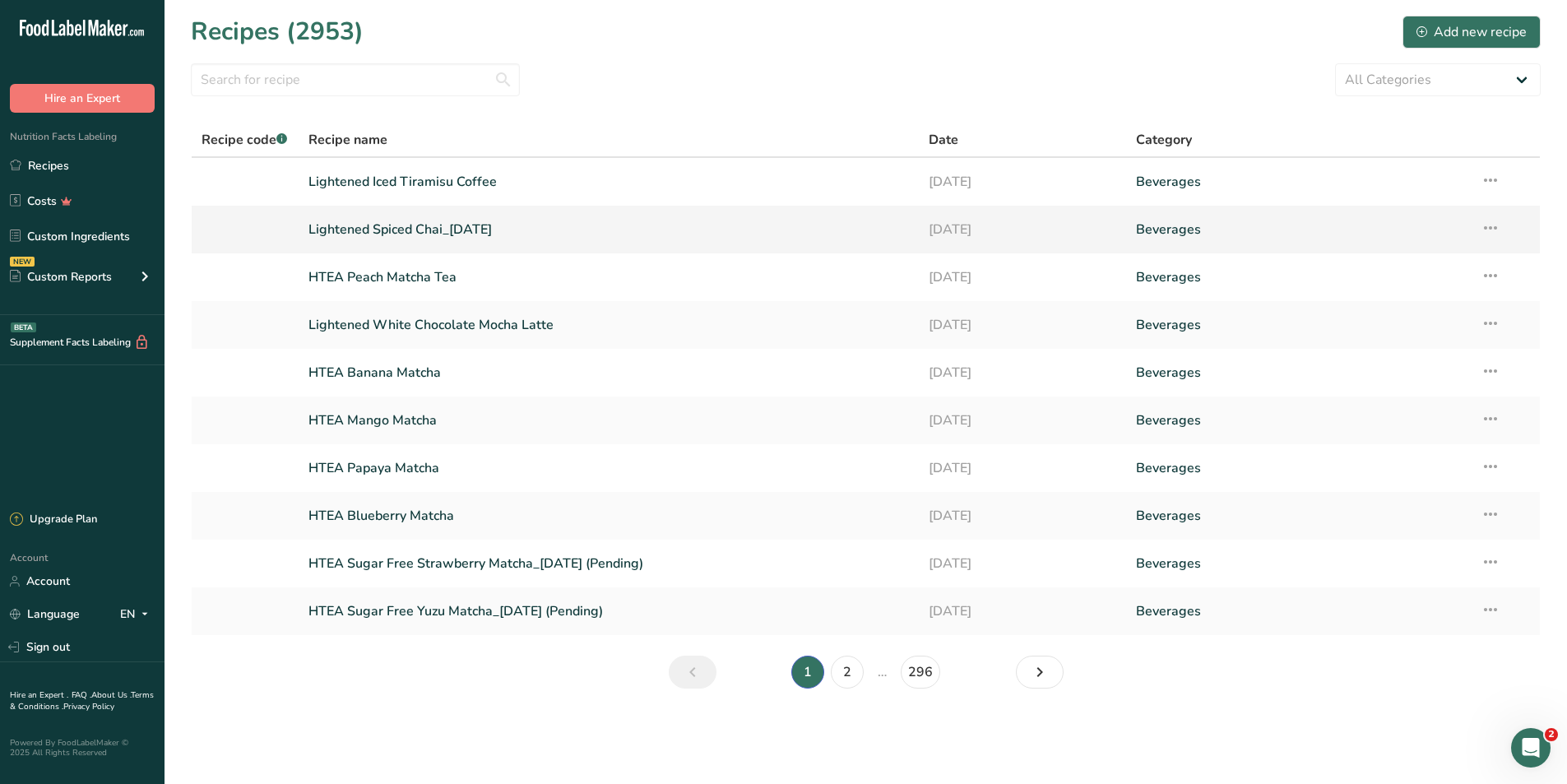
click at [443, 227] on link "Lightened Spiced Chai_[DATE]" at bounding box center [609, 229] width 601 height 35
click at [1036, 675] on icon "Next page" at bounding box center [1039, 671] width 19 height 30
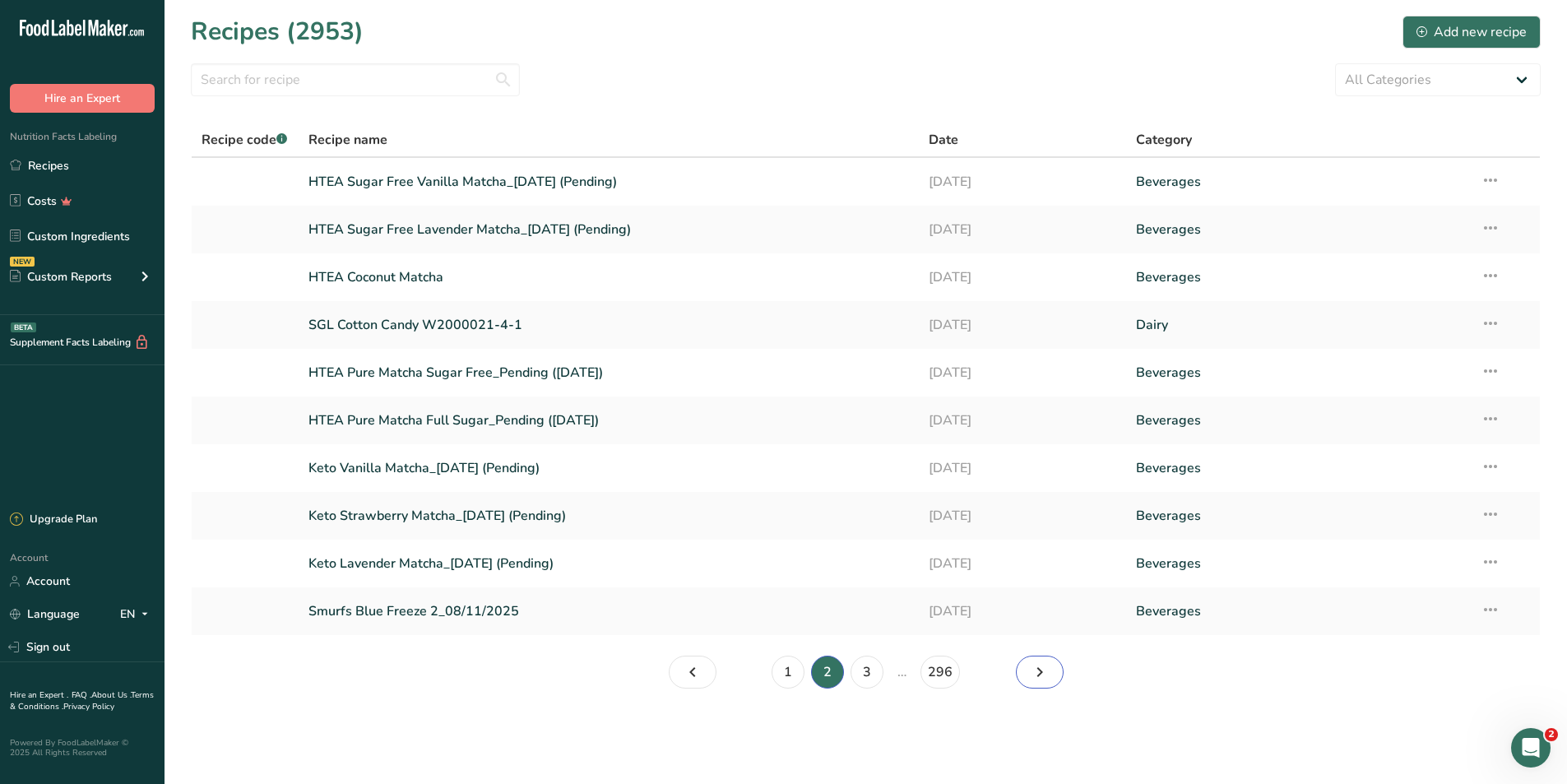
click at [1053, 663] on link "Page 3." at bounding box center [1040, 671] width 48 height 33
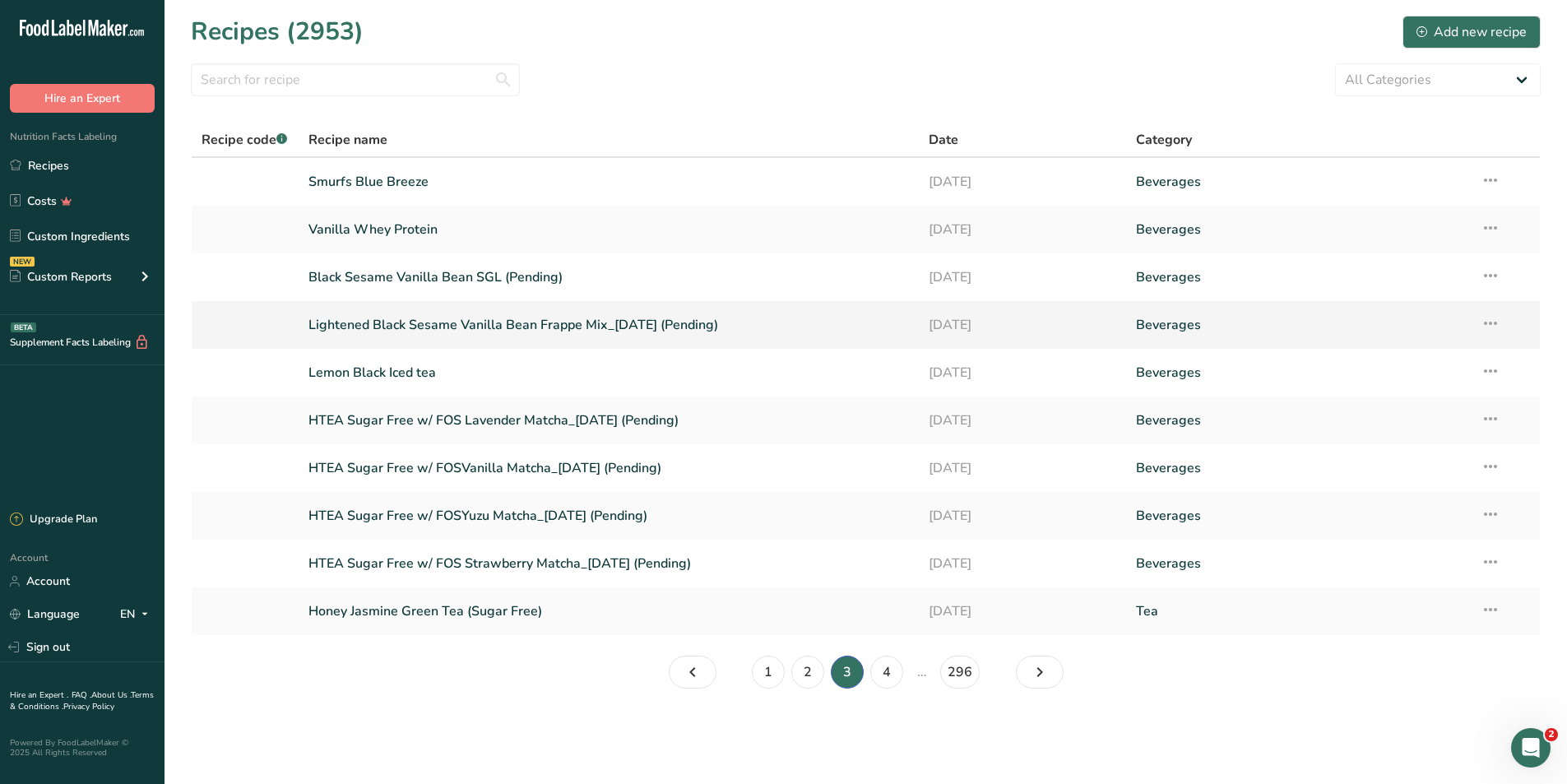
click at [482, 319] on link "Lightened Black Sesame Vanilla Bean Frappe Mix_[DATE] (Pending)" at bounding box center [609, 325] width 601 height 35
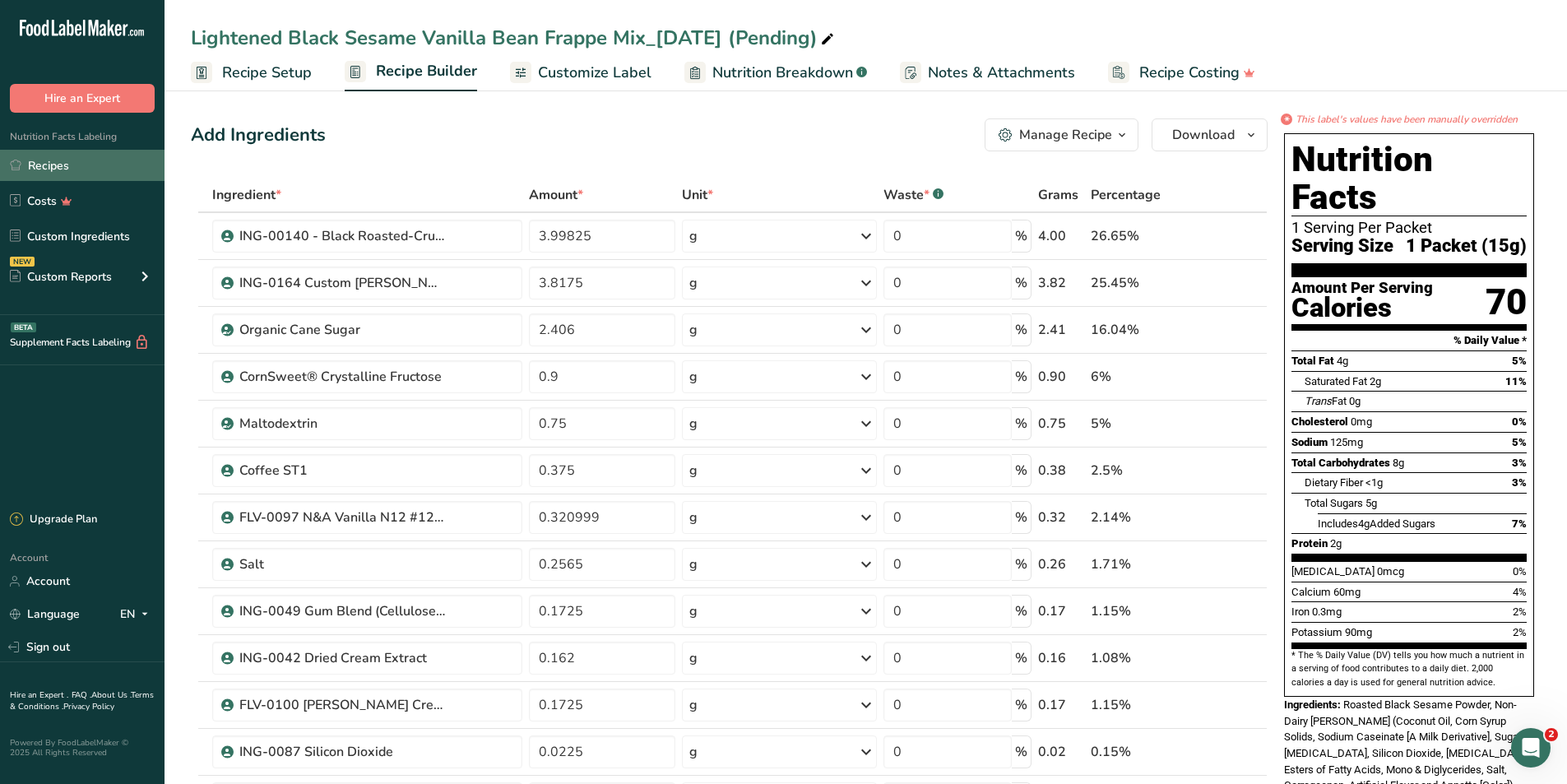
click at [100, 173] on link "Recipes" at bounding box center [82, 165] width 164 height 31
